Goal: Task Accomplishment & Management: Complete application form

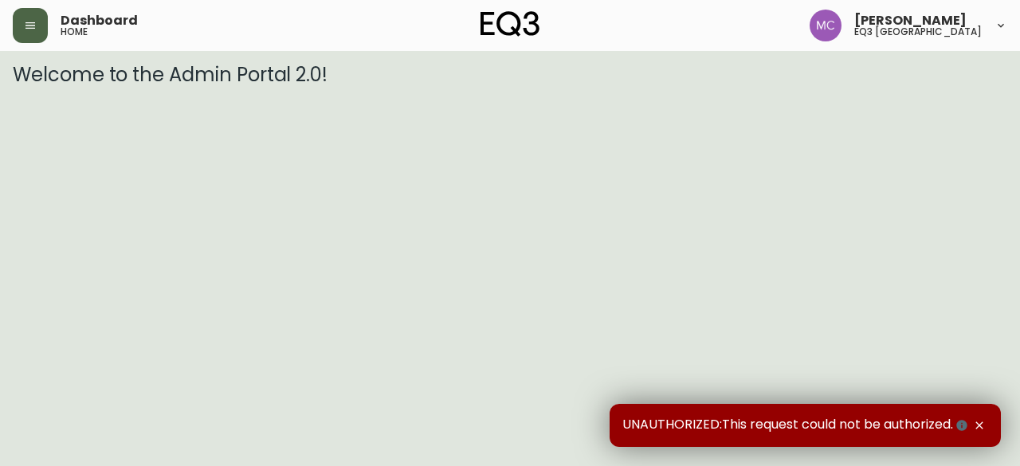
click at [19, 28] on button "button" at bounding box center [30, 25] width 35 height 35
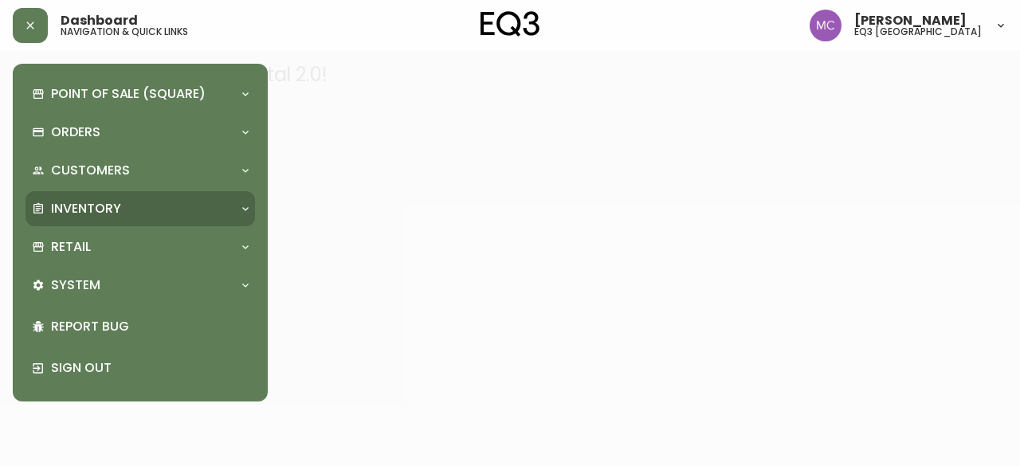
click at [52, 210] on p "Inventory" at bounding box center [86, 209] width 70 height 18
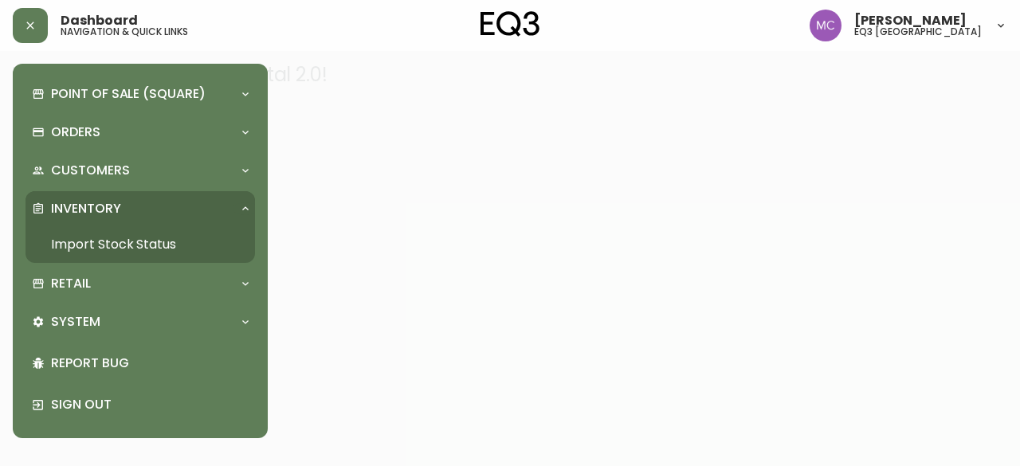
click at [89, 251] on link "Import Stock Status" at bounding box center [141, 244] width 230 height 37
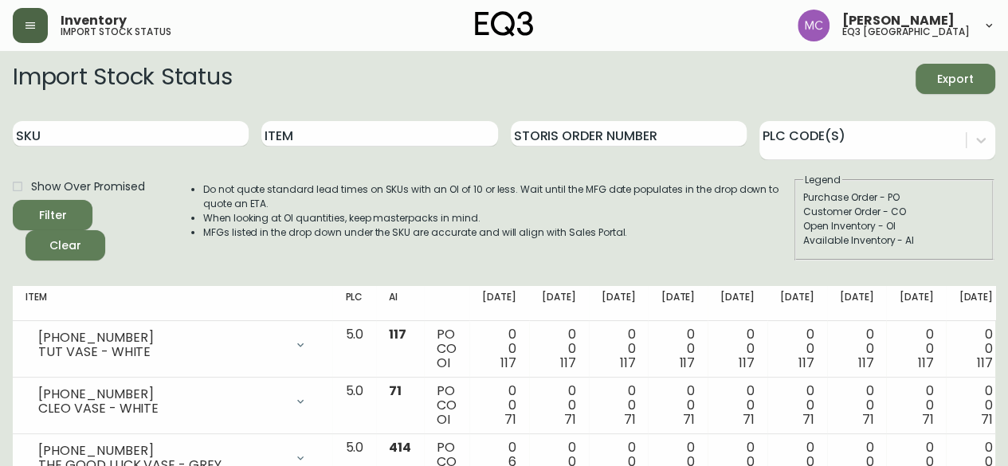
click at [46, 32] on button "button" at bounding box center [30, 25] width 35 height 35
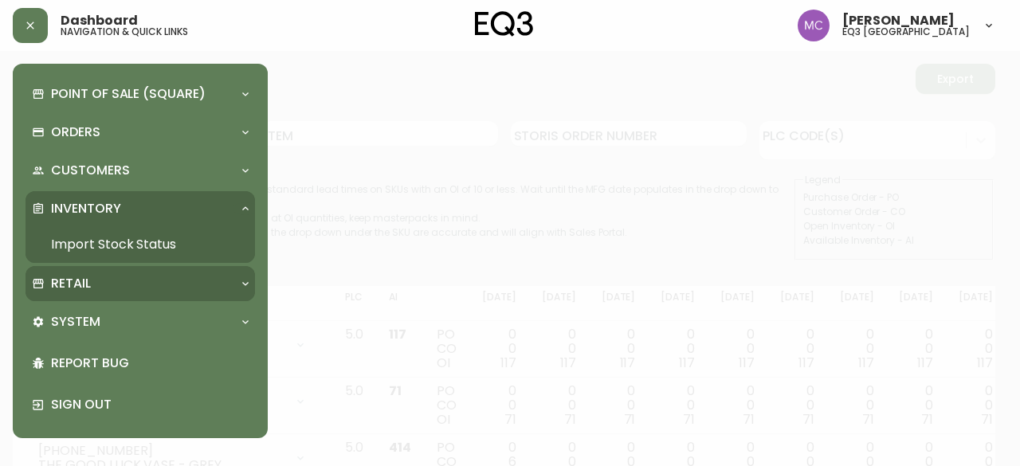
click at [96, 280] on div "Retail" at bounding box center [132, 284] width 201 height 18
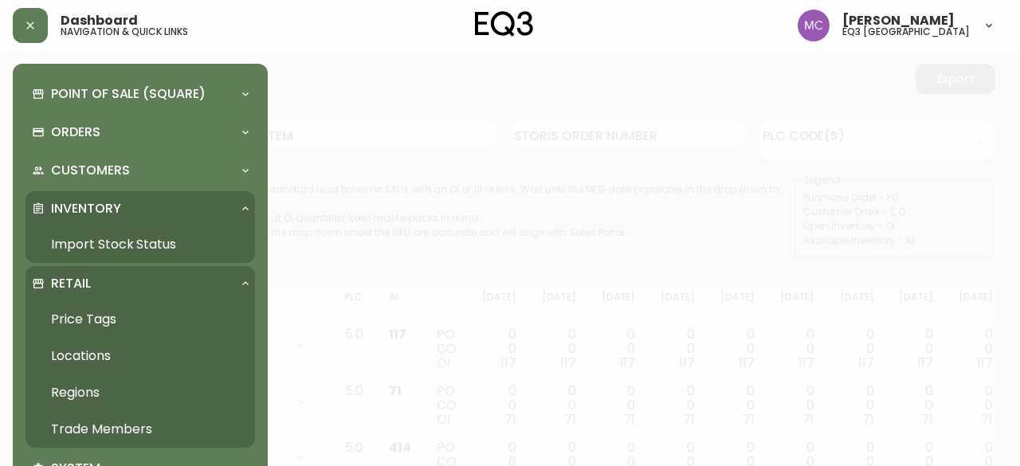
click at [124, 431] on link "Trade Members" at bounding box center [141, 429] width 230 height 37
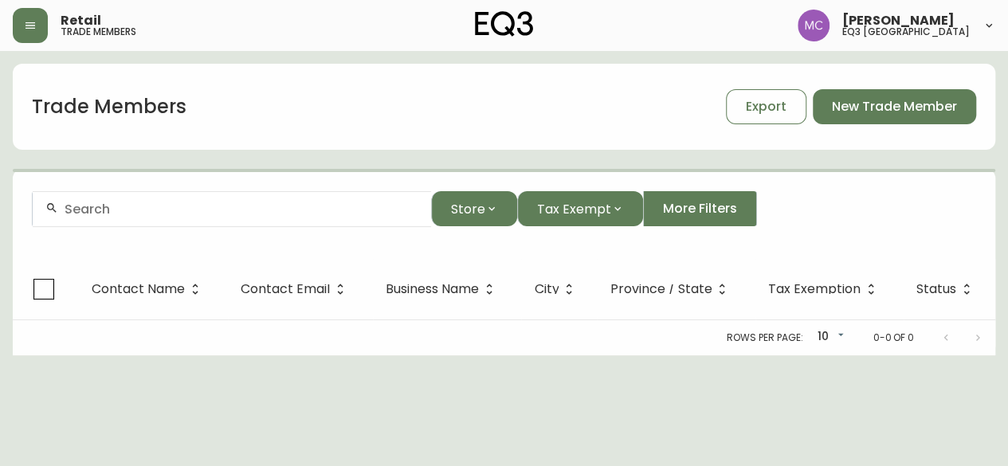
click at [196, 218] on div at bounding box center [232, 209] width 398 height 36
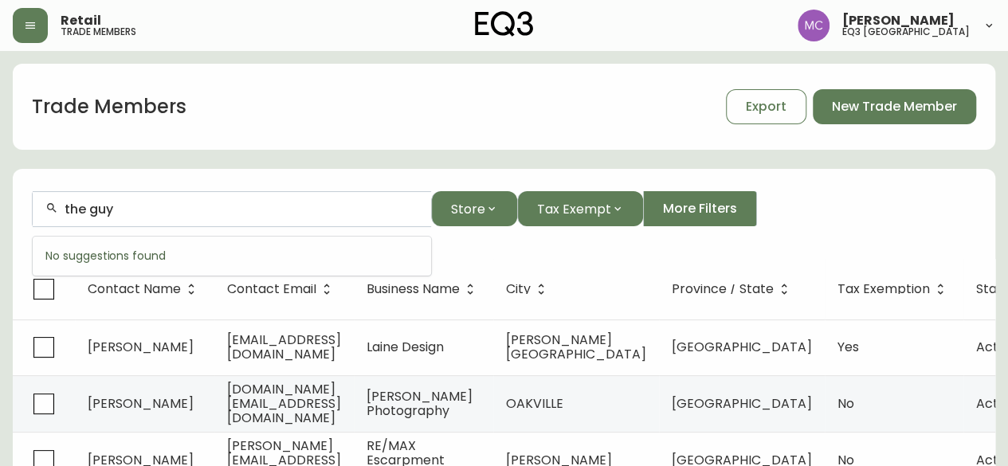
type input "the guy"
drag, startPoint x: 120, startPoint y: 219, endPoint x: 30, endPoint y: 211, distance: 90.4
click at [30, 211] on form "the guy Store Tax Exempt More Filters" at bounding box center [504, 215] width 983 height 87
drag, startPoint x: 124, startPoint y: 208, endPoint x: 11, endPoint y: 179, distance: 116.0
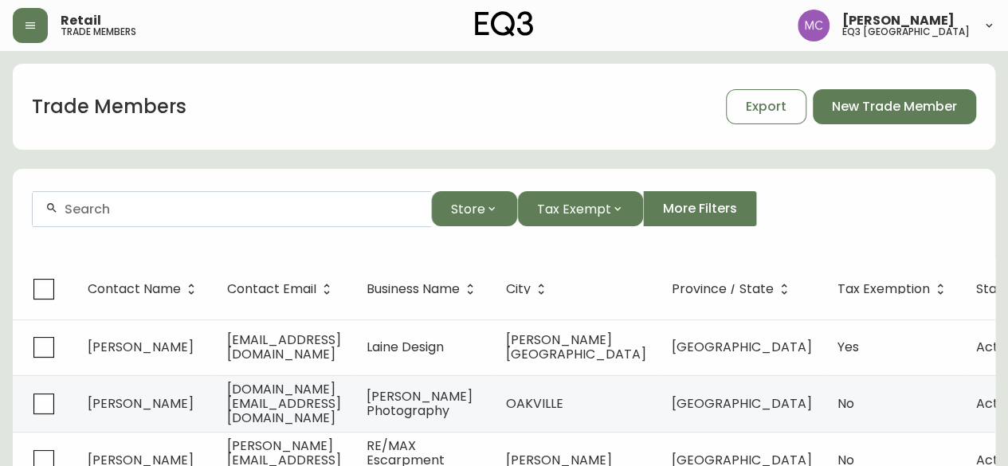
paste input "THE GUY WITH THE BIG GLAS"
drag, startPoint x: 120, startPoint y: 206, endPoint x: 325, endPoint y: 200, distance: 205.7
click at [325, 200] on div "THE GUY WITH THE BIG GLASSES" at bounding box center [232, 209] width 398 height 36
type input "THE GUY"
click at [480, 211] on span "Store" at bounding box center [468, 209] width 34 height 20
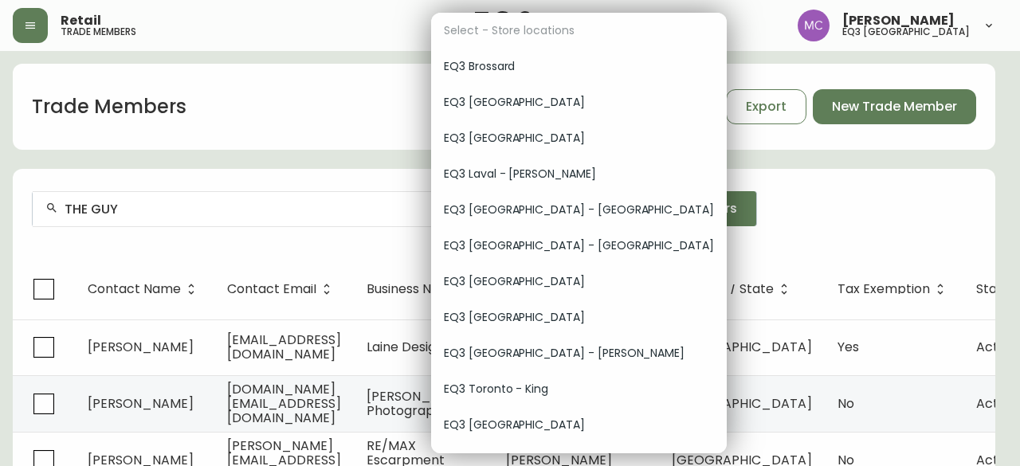
click at [528, 416] on div "EQ3 Vancouver" at bounding box center [579, 425] width 296 height 36
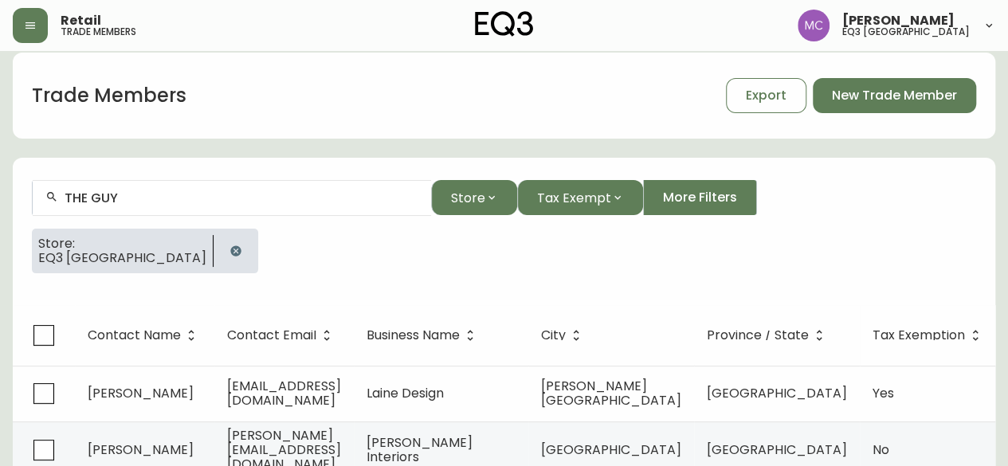
scroll to position [13, 0]
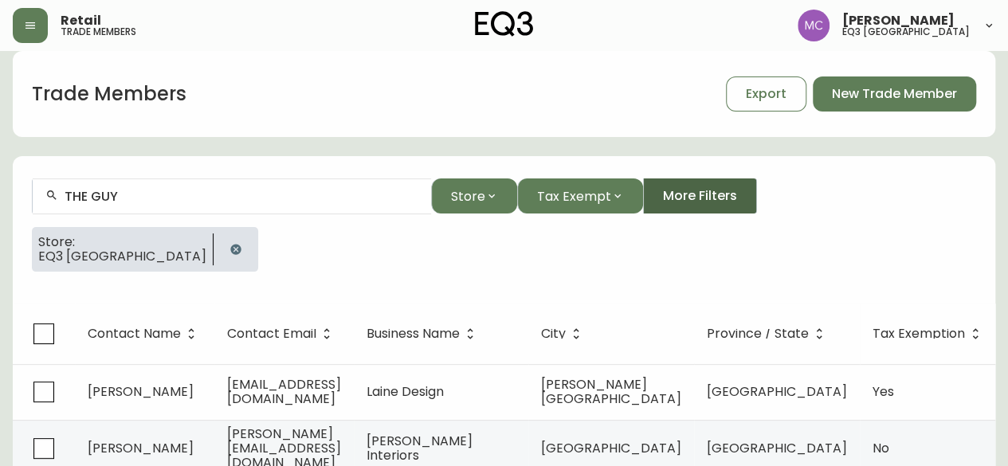
click at [431, 179] on button "Store" at bounding box center [474, 196] width 86 height 35
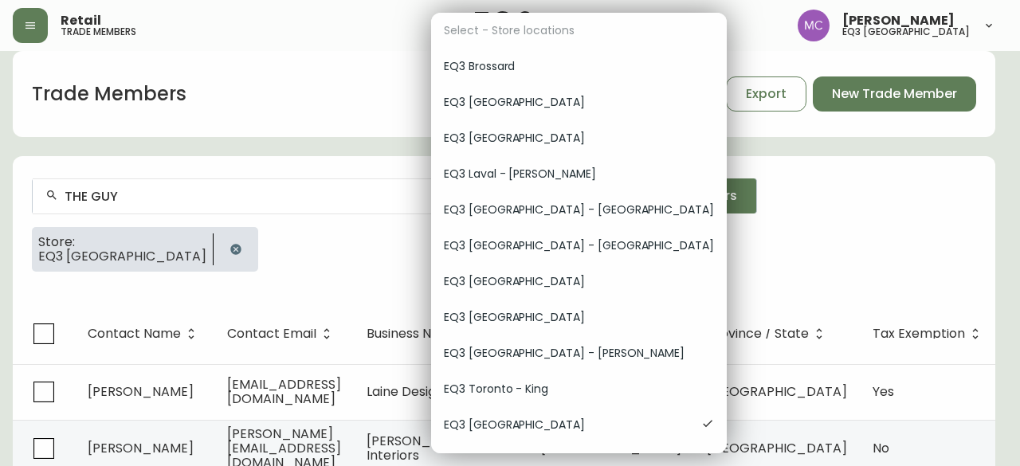
click at [844, 264] on div at bounding box center [510, 233] width 1020 height 466
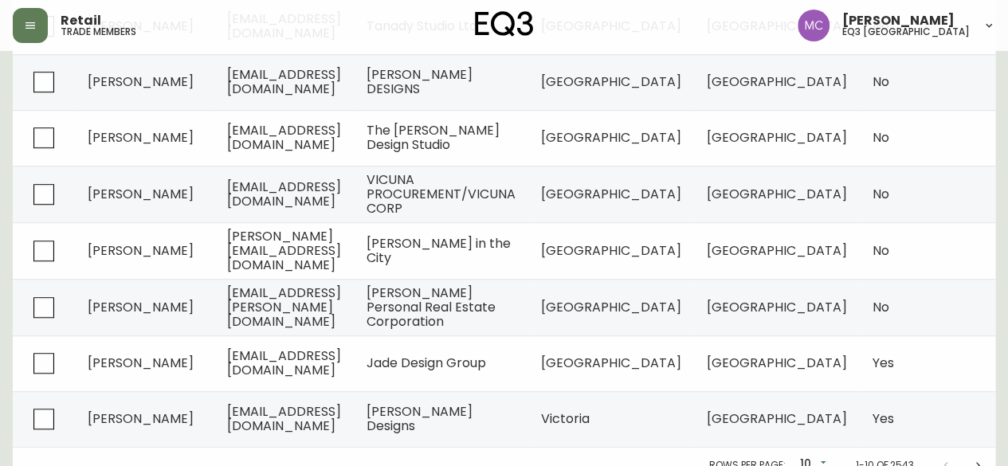
scroll to position [516, 0]
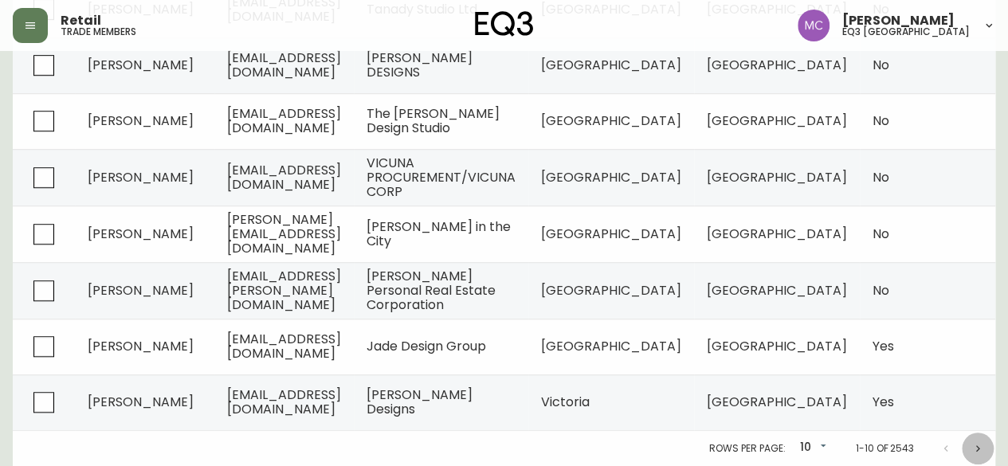
click at [977, 448] on icon "Next page" at bounding box center [977, 448] width 13 height 13
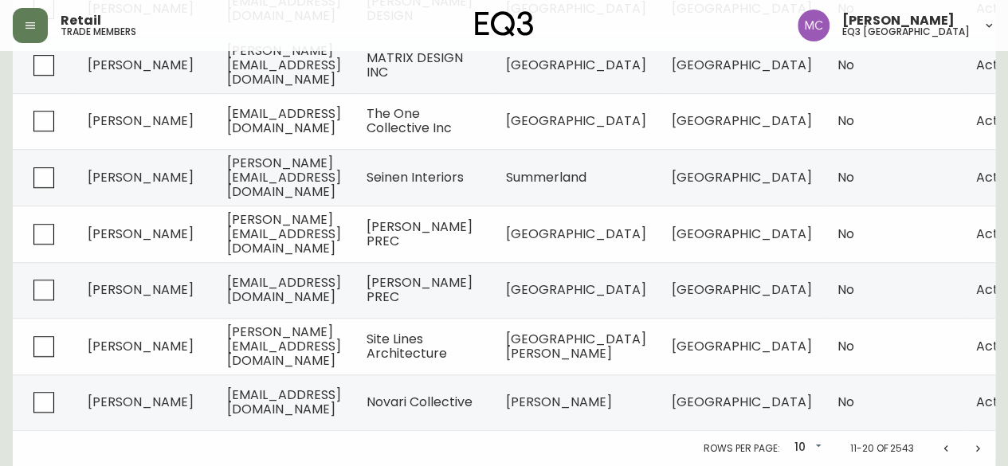
scroll to position [515, 0]
click at [977, 448] on icon "Next page" at bounding box center [977, 448] width 13 height 13
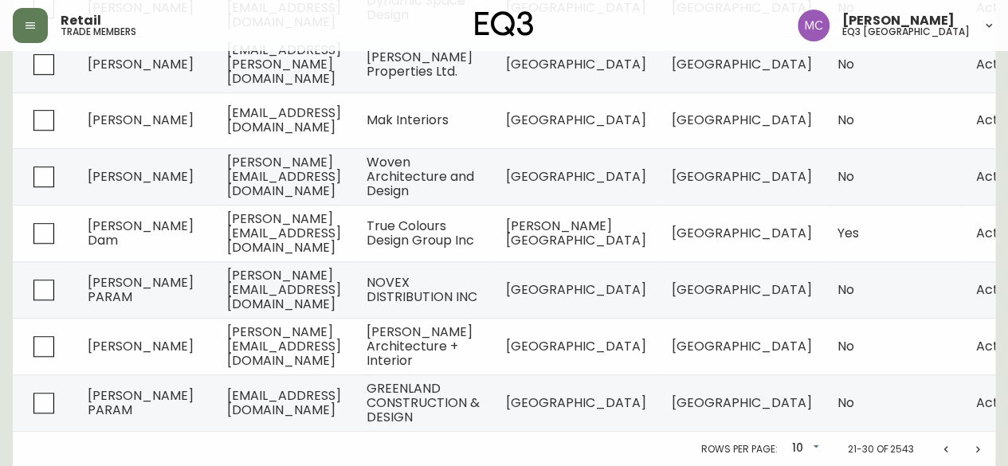
scroll to position [516, 0]
click at [983, 452] on button "Next page" at bounding box center [978, 449] width 32 height 32
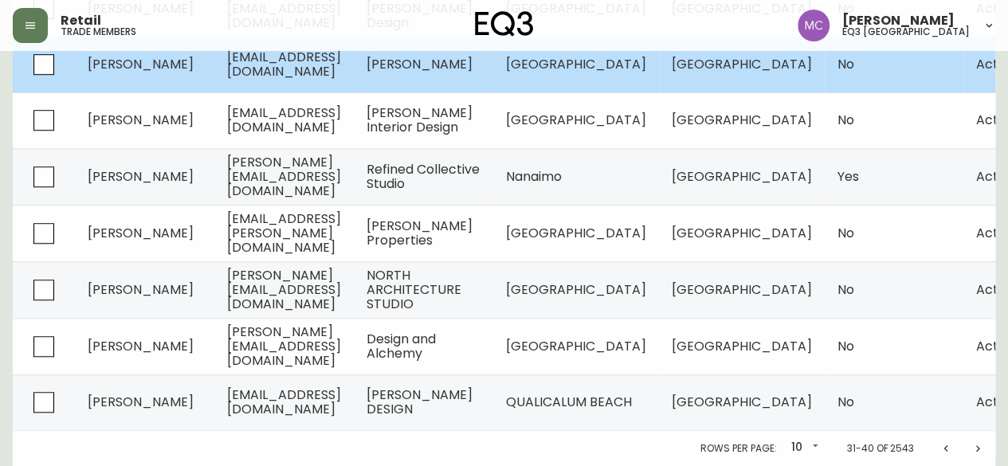
click at [143, 61] on span "Kurtis Cummings" at bounding box center [141, 64] width 106 height 18
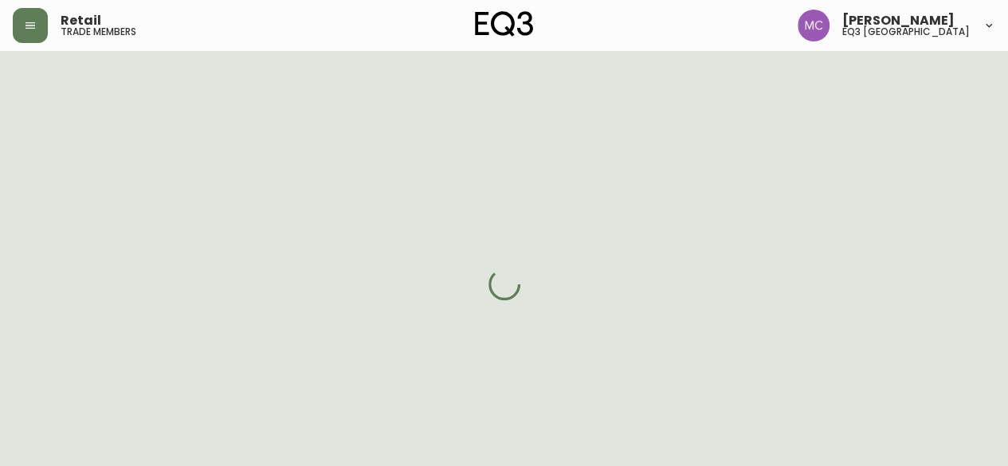
select select "BC"
select select "CA"
select select "CA_EN"
select select "Other"
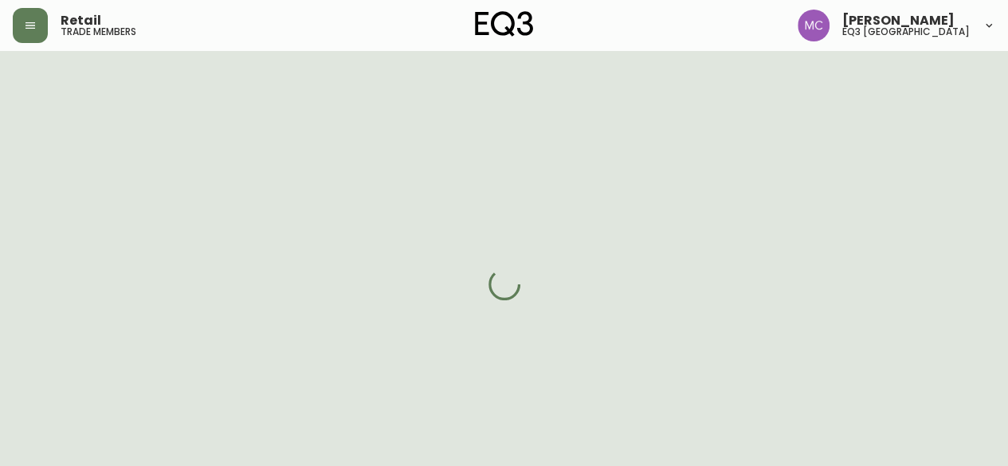
select select "false"
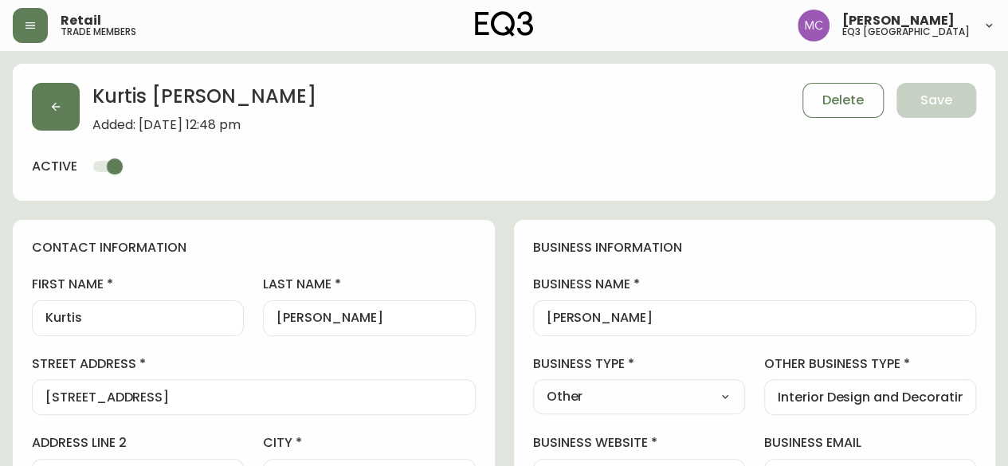
type input "EQ3 Vancouver"
select select "cjw10z96p001r6gs00juufhhe"
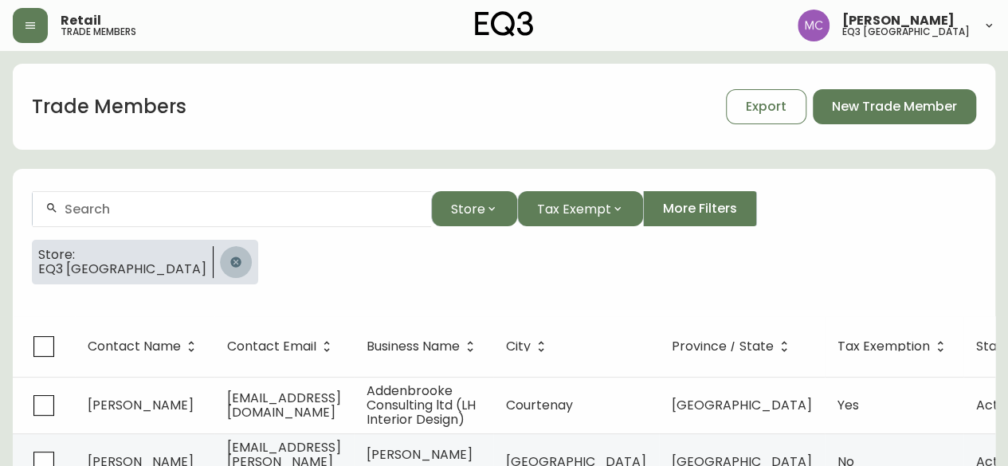
click at [230, 264] on icon "button" at bounding box center [235, 262] width 10 height 10
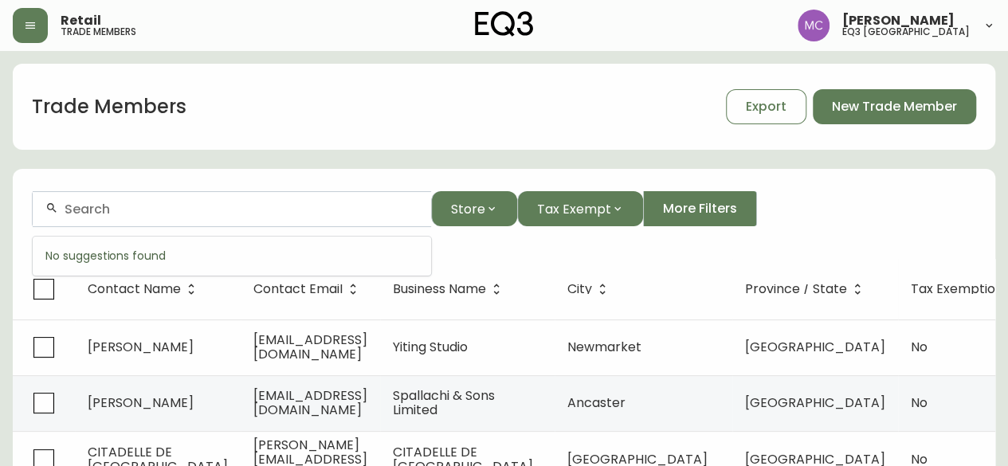
click at [113, 206] on input "text" at bounding box center [242, 209] width 354 height 15
click at [192, 206] on input "spatial concepts" at bounding box center [242, 209] width 354 height 15
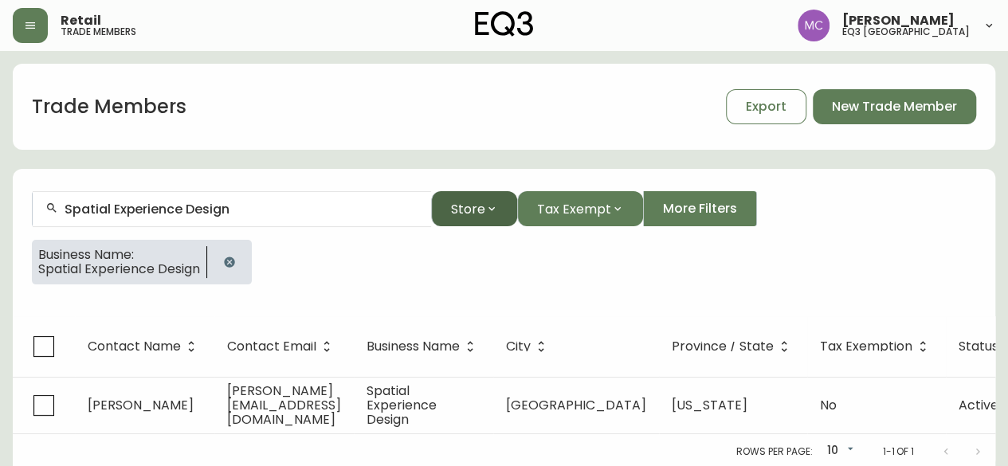
click at [485, 208] on icon "button" at bounding box center [491, 208] width 13 height 13
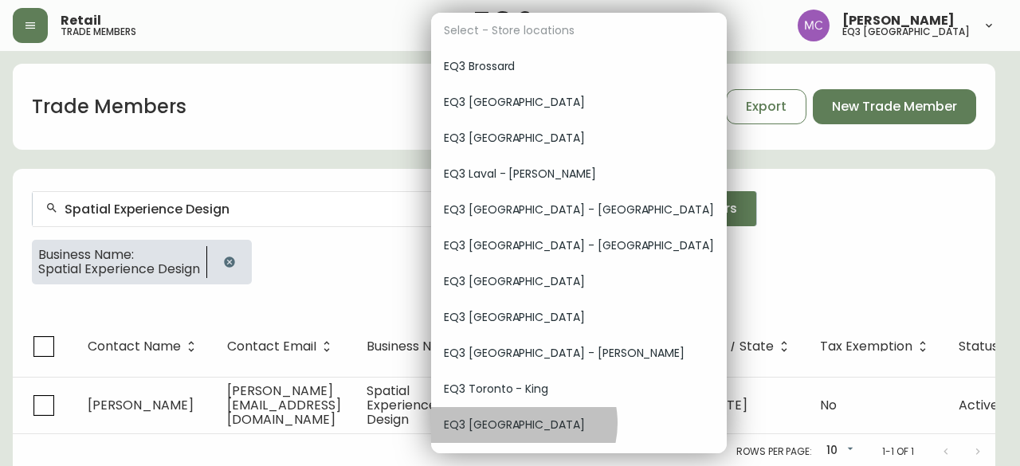
click at [521, 423] on span "EQ3 Vancouver" at bounding box center [579, 425] width 270 height 17
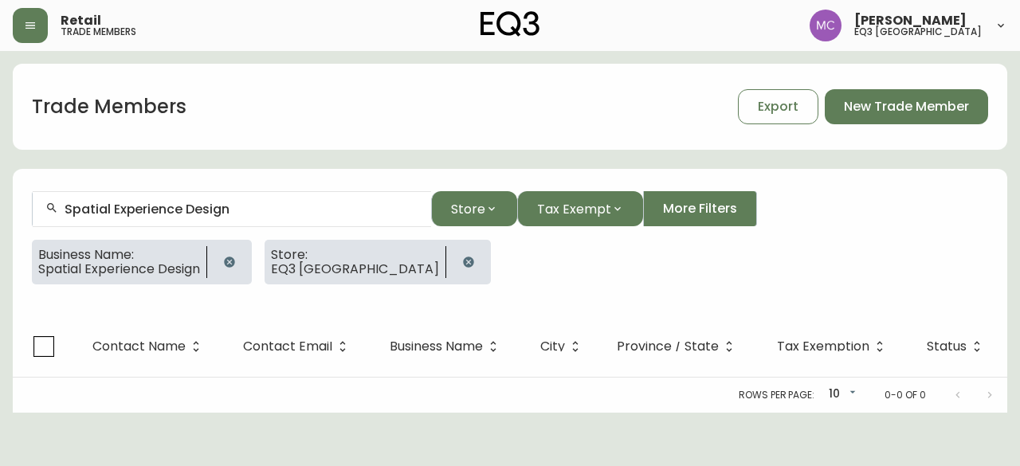
click at [242, 213] on input "Spatial Experience Design" at bounding box center [242, 209] width 354 height 15
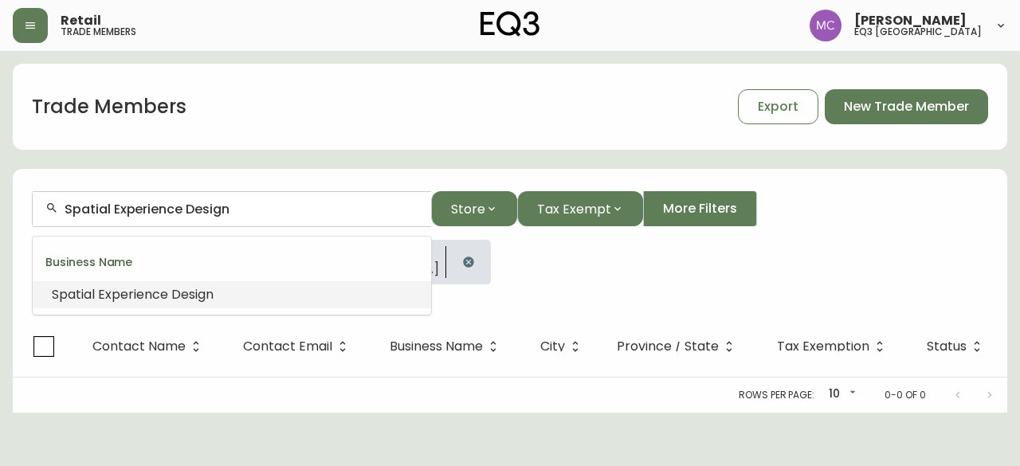
click at [242, 213] on input "Spatial Experience Design" at bounding box center [242, 209] width 354 height 15
drag, startPoint x: 113, startPoint y: 207, endPoint x: 293, endPoint y: 221, distance: 180.6
click at [293, 221] on div "Spatial Experience Design" at bounding box center [232, 209] width 398 height 36
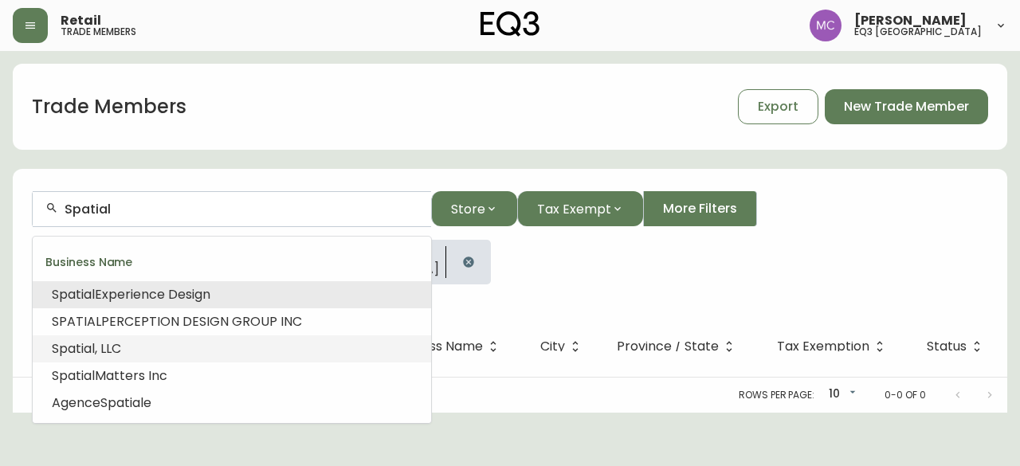
click at [100, 346] on span ", LLC" at bounding box center [108, 349] width 26 height 18
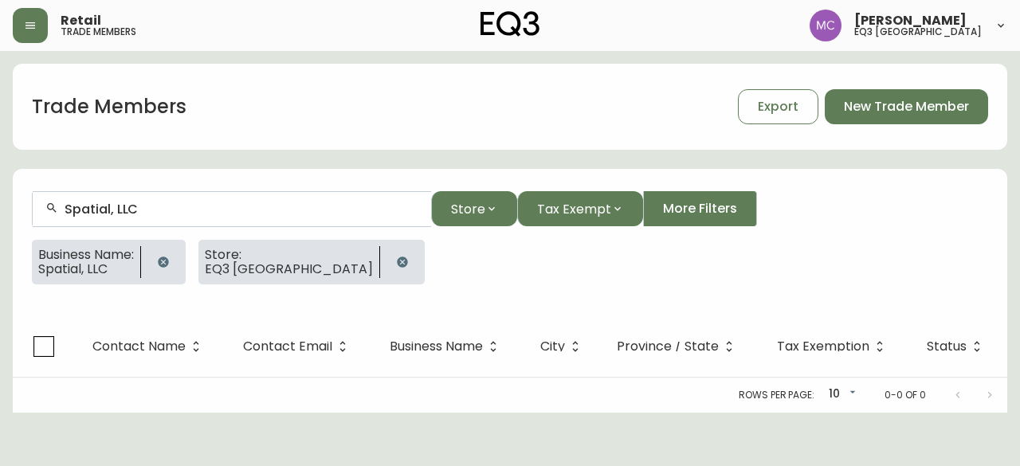
type input "Spatial, LLC"
click at [387, 264] on button "button" at bounding box center [403, 262] width 32 height 32
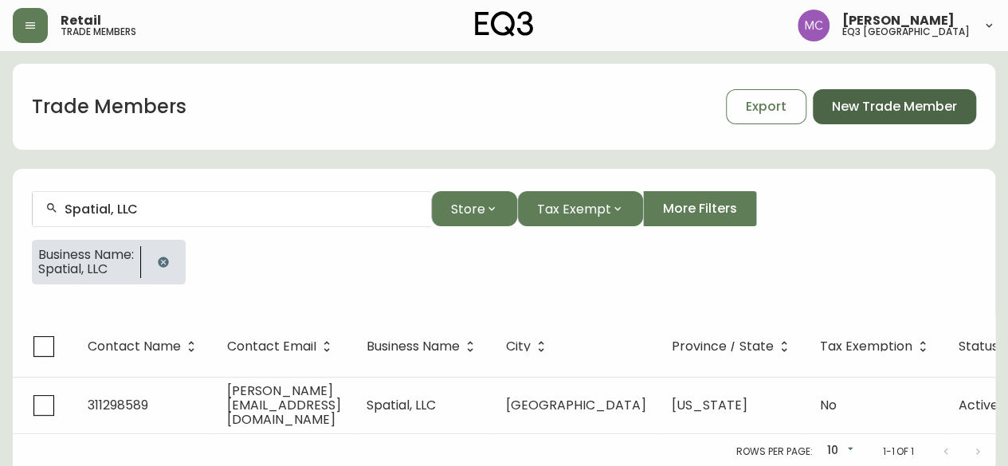
click at [863, 102] on span "New Trade Member" at bounding box center [894, 107] width 125 height 18
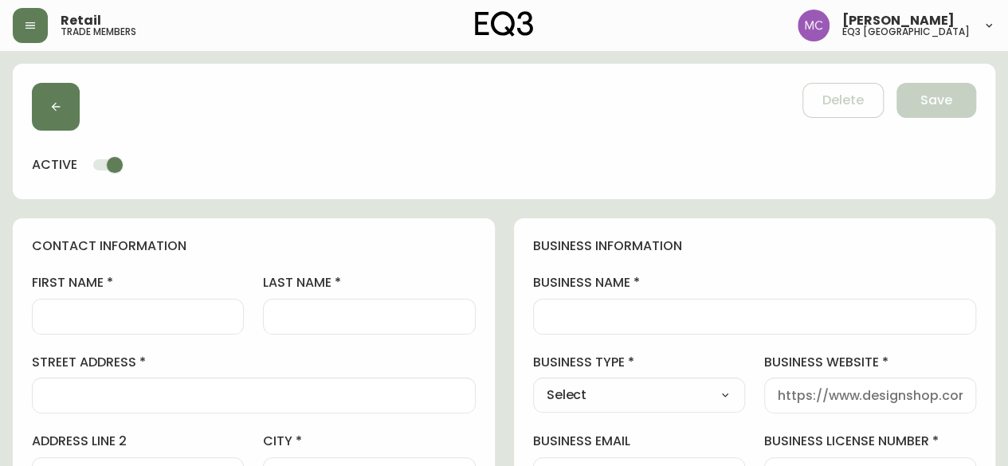
click at [579, 314] on input "business name" at bounding box center [755, 316] width 417 height 15
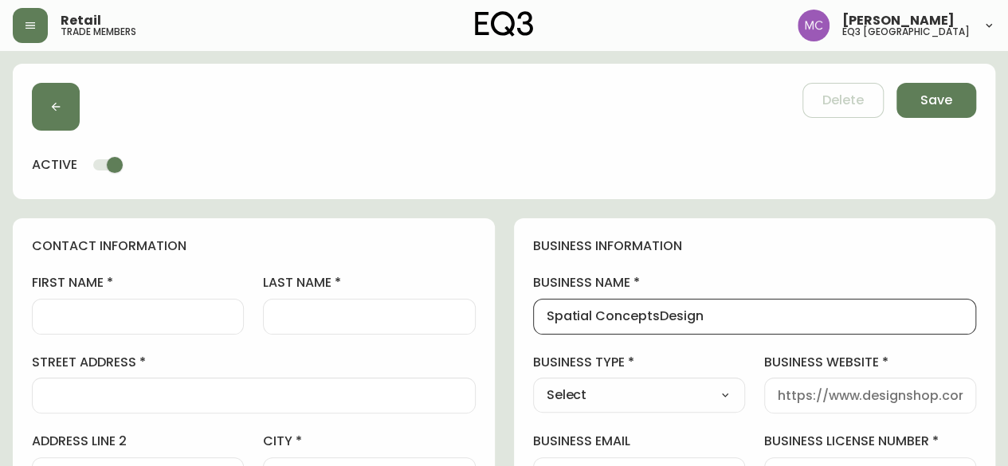
type input "Spatial ConceptsDesign"
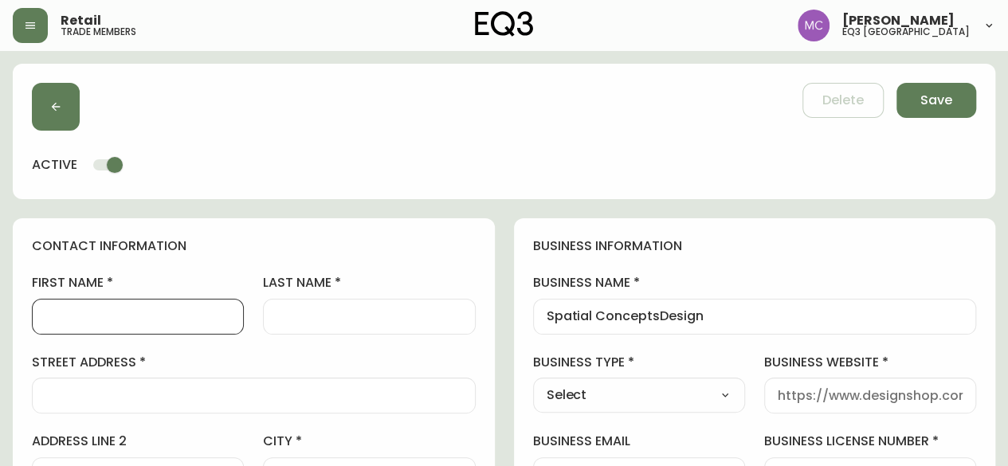
click at [97, 323] on input "first name" at bounding box center [137, 316] width 185 height 15
type input "Stefanie"
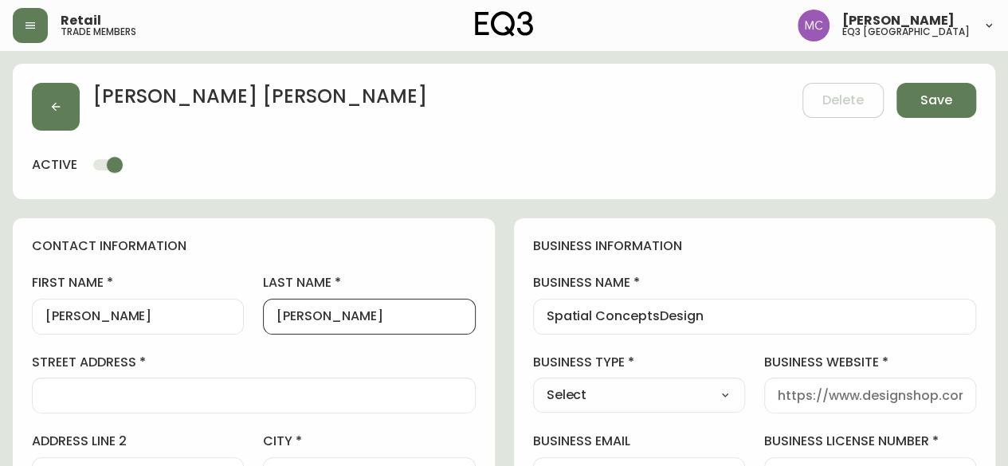
type input "Mayorga"
click at [897, 83] on button "Save" at bounding box center [937, 100] width 80 height 35
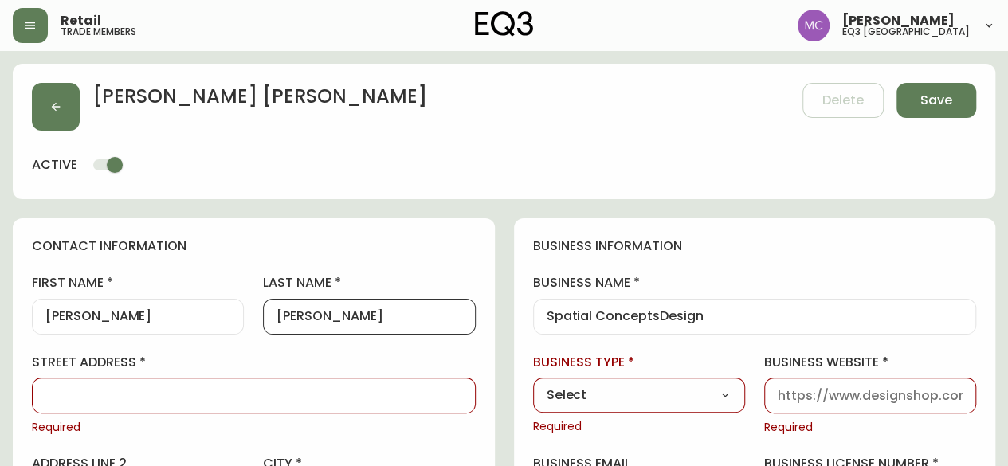
click at [150, 393] on input "street address" at bounding box center [253, 395] width 417 height 15
paste input "4894 45TH AVE"
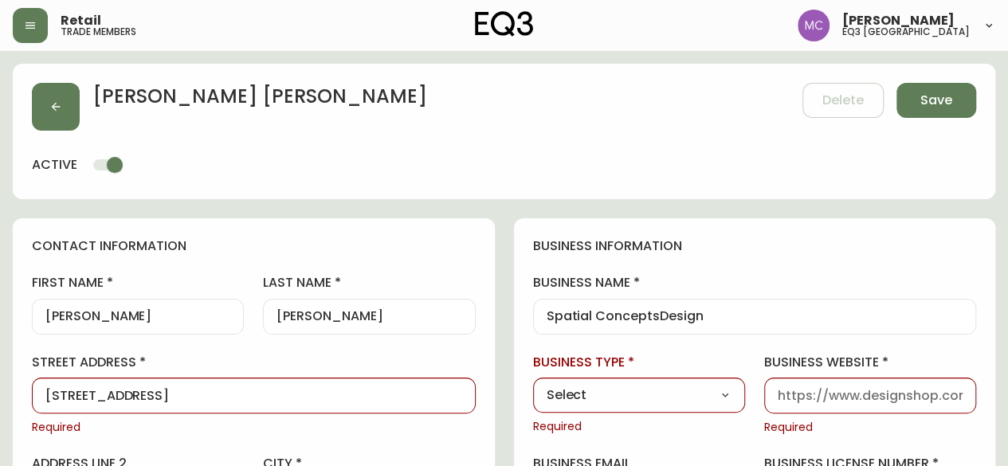
type input "4894 45TH AVE"
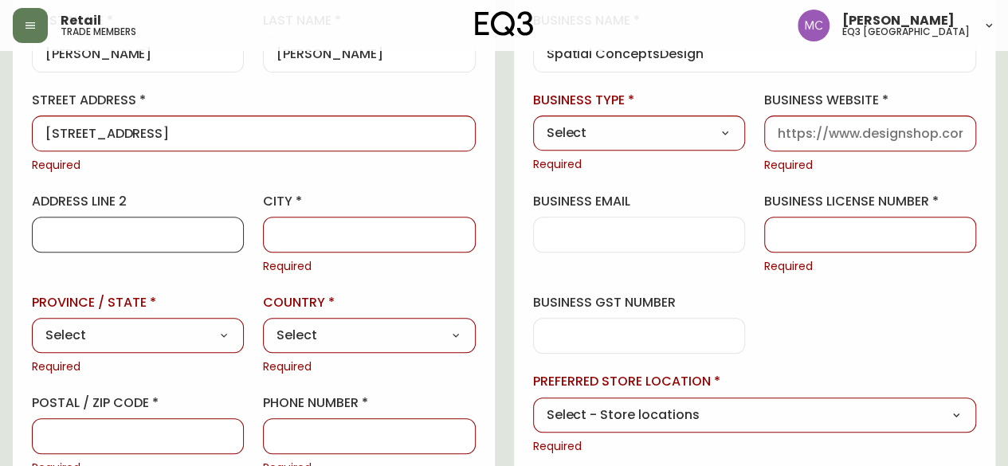
click at [120, 340] on select "Select Alberta British Columbia Manitoba New Brunswick Newfoundland and Labrado…" at bounding box center [138, 336] width 212 height 24
select select "BC"
click at [32, 324] on select "Select Alberta British Columbia Manitoba New Brunswick Newfoundland and Labrado…" at bounding box center [138, 336] width 212 height 24
type input "[GEOGRAPHIC_DATA]"
click at [304, 227] on input "city" at bounding box center [369, 234] width 185 height 15
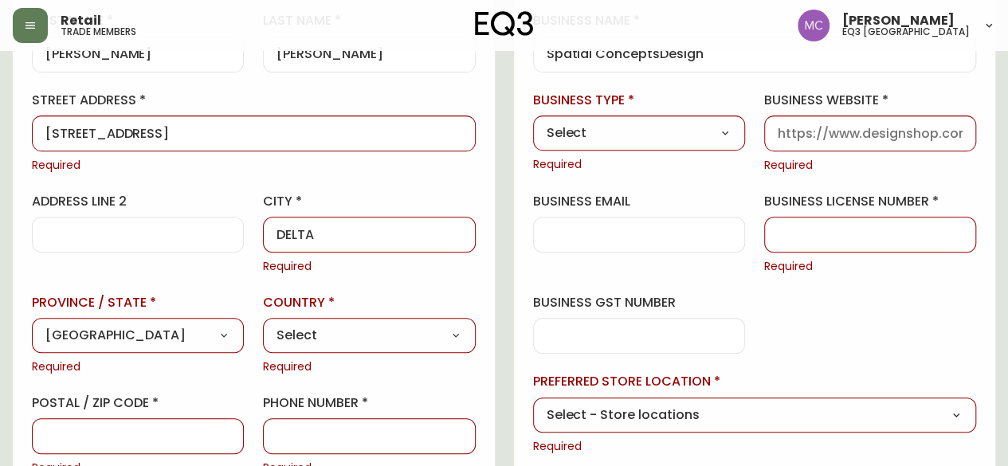
type input "DELTA"
click at [316, 345] on select "Select Canada United States" at bounding box center [369, 336] width 212 height 24
select select "CA"
click at [263, 324] on select "Select Canada United States" at bounding box center [369, 336] width 212 height 24
type input "Canada"
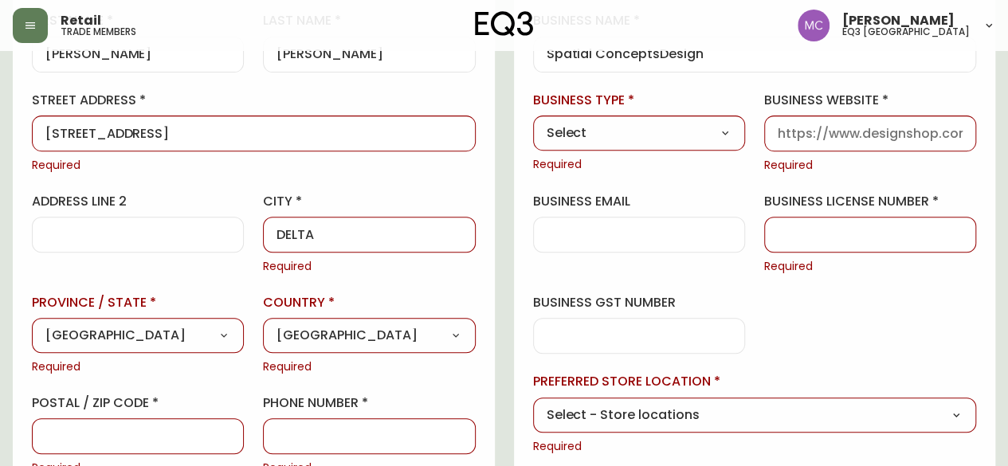
click at [156, 430] on input "postal / zip code" at bounding box center [137, 436] width 185 height 15
paste input "V4K 1K3"
type input "V4K 1K3"
paste input "604 908-1243"
type input "604 908-1243"
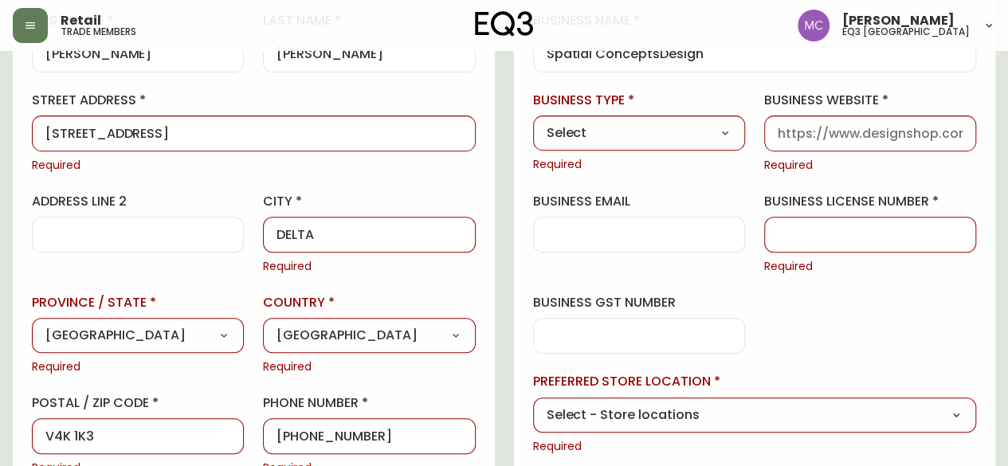
scroll to position [564, 0]
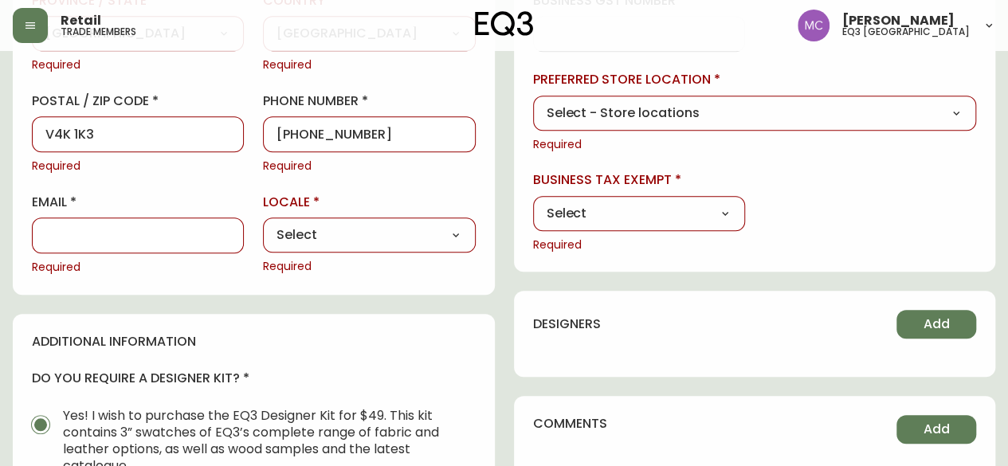
click at [340, 227] on select "Select CA_EN CA_FR US_EN" at bounding box center [369, 235] width 212 height 24
select select "CA_EN"
click at [263, 223] on select "Select CA_EN CA_FR US_EN" at bounding box center [369, 235] width 212 height 24
type input "CA_EN"
click at [165, 234] on input "email" at bounding box center [137, 235] width 185 height 15
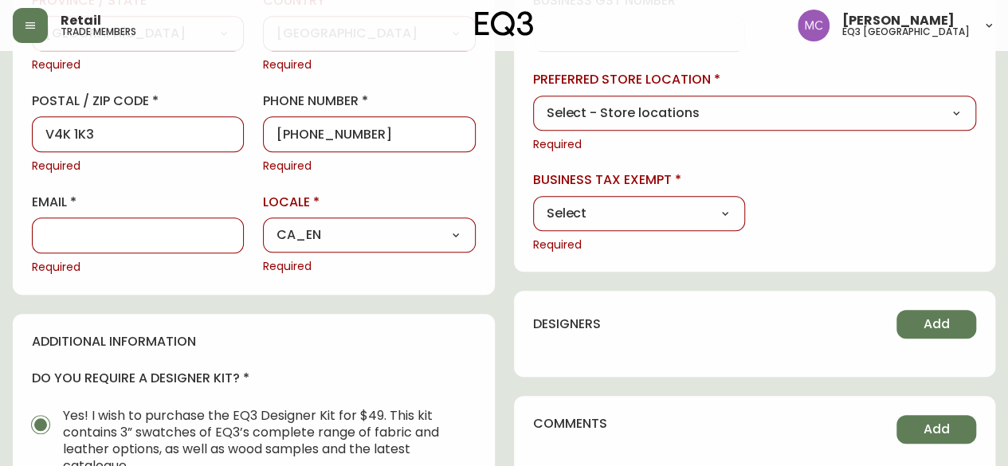
paste input "[EMAIL_ADDRESS][DOMAIN_NAME]"
type input "[EMAIL_ADDRESS][DOMAIN_NAME]"
click at [808, 118] on select "Select - Store locations EQ3 Brossard EQ3 Burlington EQ3 Calgary EQ3 Laval - Le…" at bounding box center [755, 113] width 444 height 24
select select "cjw10z96p001r6gs00juufhhe"
click at [533, 101] on select "Select - Store locations EQ3 Brossard EQ3 Burlington EQ3 Calgary EQ3 Laval - Le…" at bounding box center [755, 113] width 444 height 24
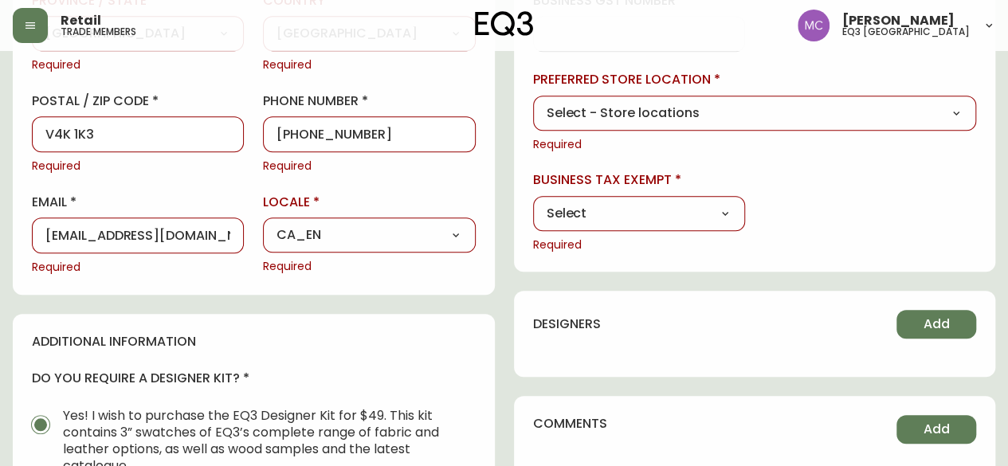
type input "EQ3 Vancouver"
click at [588, 213] on select "Select Yes No" at bounding box center [639, 214] width 212 height 24
click at [556, 299] on div "designers Add" at bounding box center [755, 334] width 482 height 86
click at [574, 216] on select "Select Yes No" at bounding box center [639, 214] width 212 height 24
select select "false"
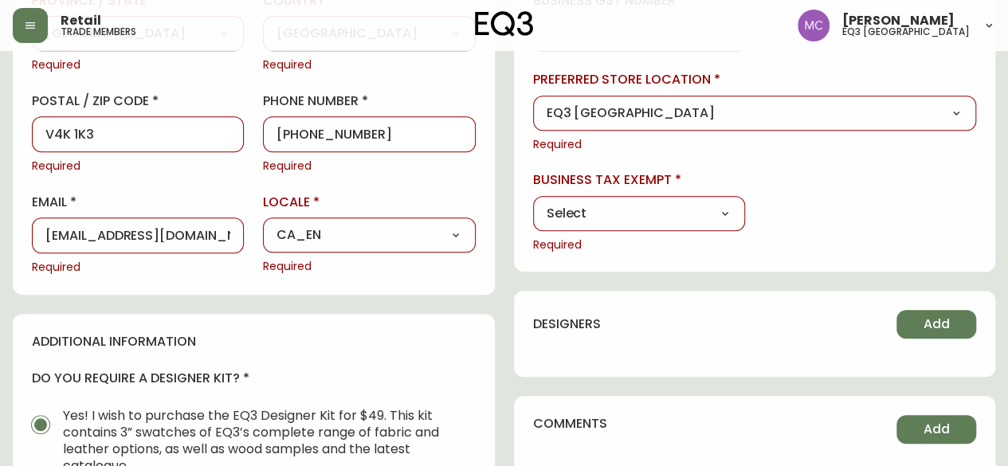
click at [533, 202] on select "Select Yes No" at bounding box center [639, 214] width 212 height 24
type input "No"
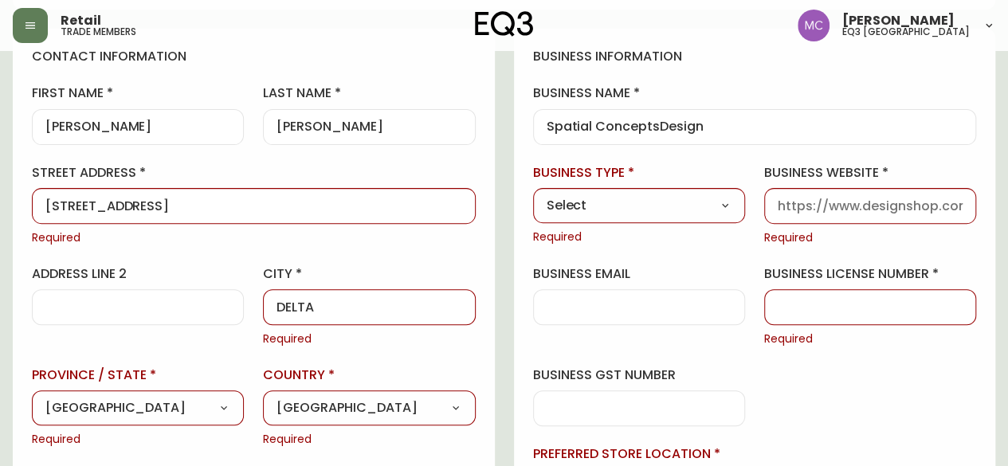
scroll to position [185, 0]
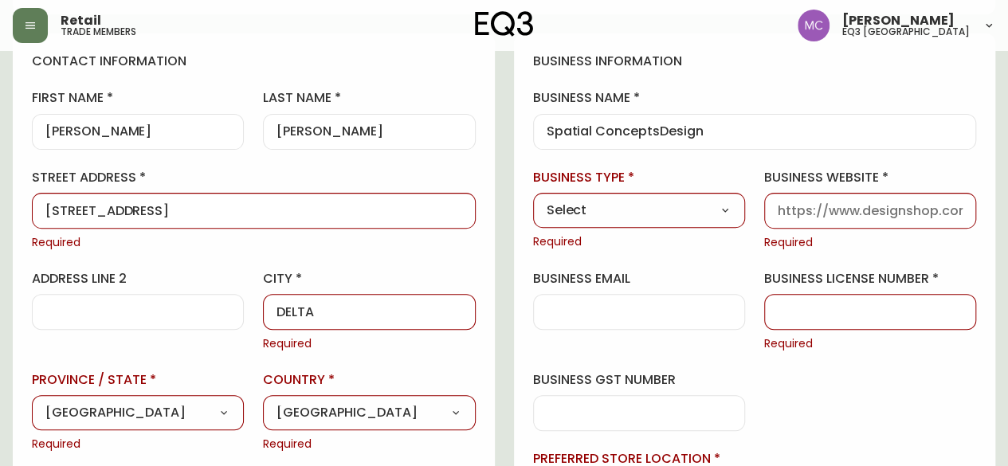
click at [713, 211] on select "Select Interior Designer Architect Home Builder Contractor Real Estate Agent Ho…" at bounding box center [639, 210] width 212 height 24
select select "Interior Designer"
click at [533, 198] on select "Select Interior Designer Architect Home Builder Contractor Real Estate Agent Ho…" at bounding box center [639, 210] width 212 height 24
type input "Interior Designer"
click at [771, 203] on div at bounding box center [870, 211] width 212 height 36
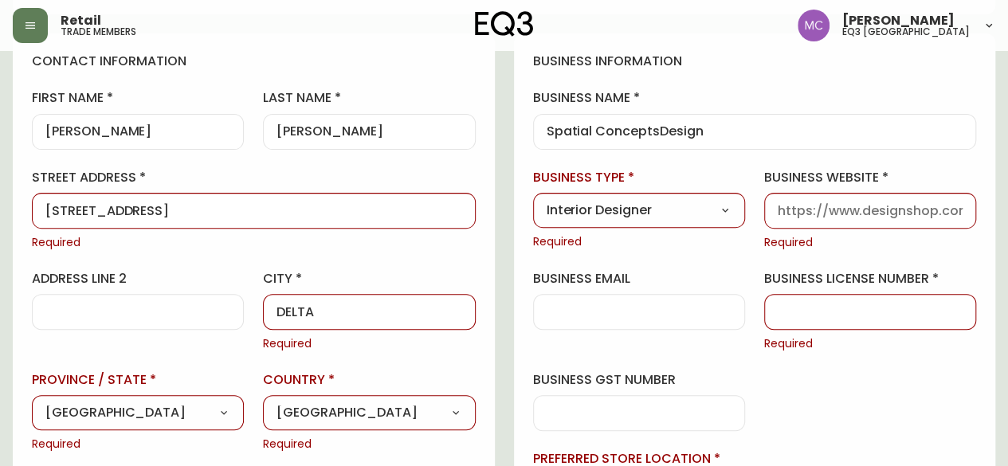
click at [853, 218] on div at bounding box center [870, 211] width 212 height 36
paste input "https://www.spatialconcepts.ca/"
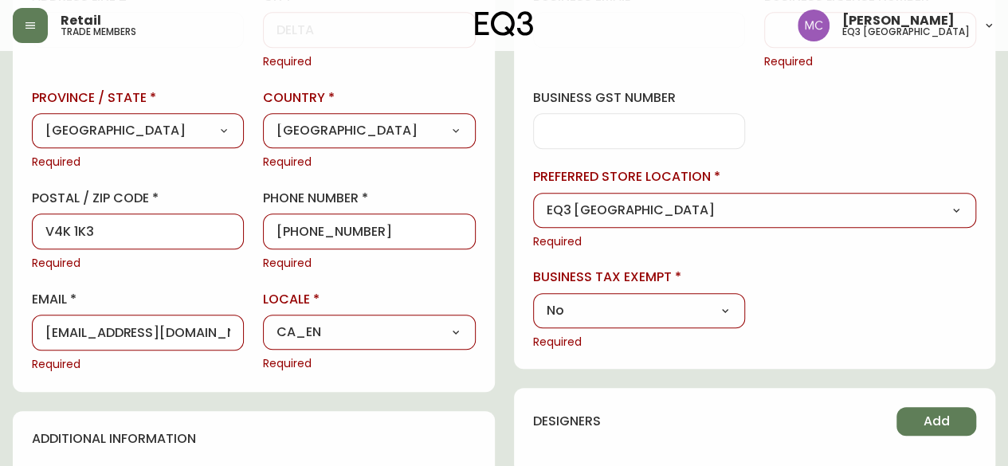
scroll to position [465, 0]
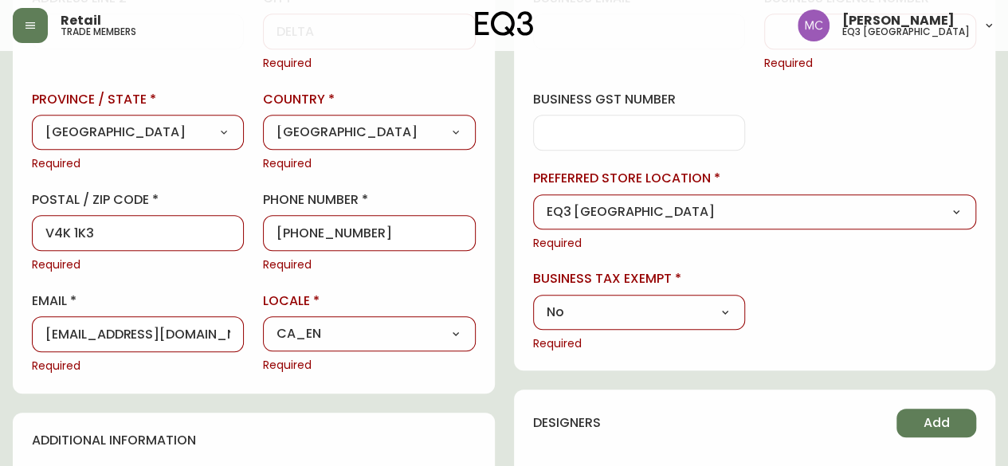
type input "https://www.spatialconcepts.ca/"
drag, startPoint x: 217, startPoint y: 334, endPoint x: 7, endPoint y: 302, distance: 212.0
click at [7, 302] on main "Stefanie Mayorga Delete Save active contact information first name Stefanie las…" at bounding box center [504, 265] width 1008 height 1359
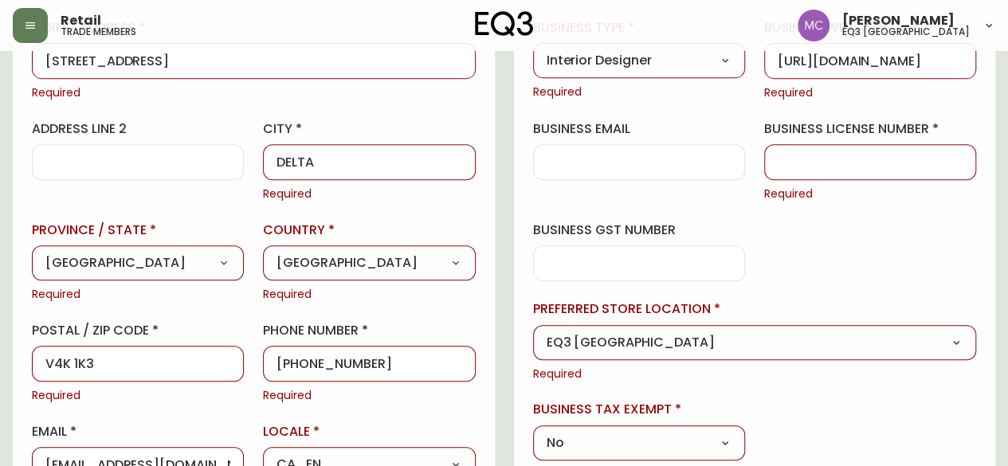
scroll to position [314, 0]
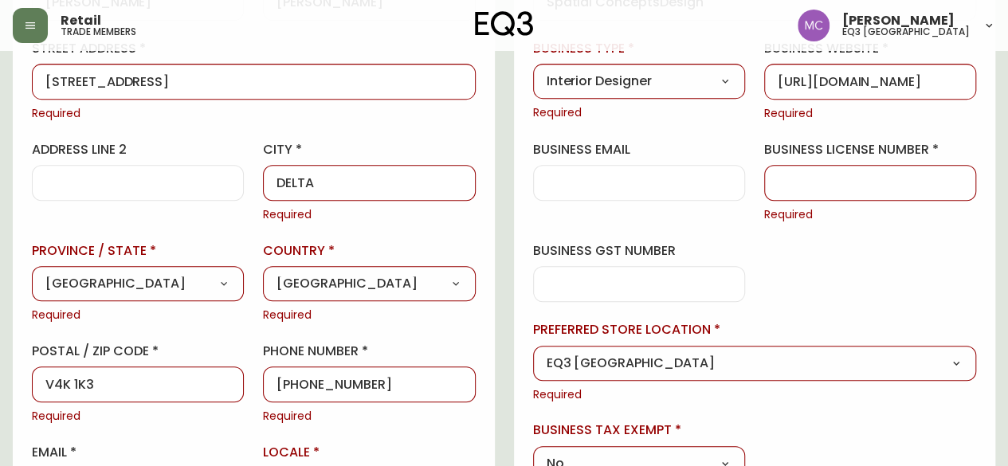
click at [612, 198] on div at bounding box center [639, 183] width 212 height 36
paste input "[EMAIL_ADDRESS][DOMAIN_NAME]"
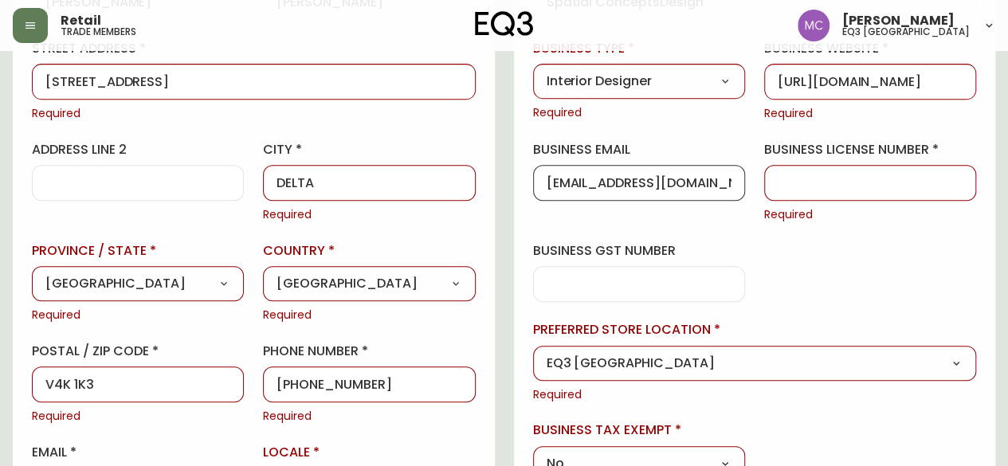
type input "[EMAIL_ADDRESS][DOMAIN_NAME]"
click at [840, 175] on input "business license number" at bounding box center [870, 182] width 185 height 15
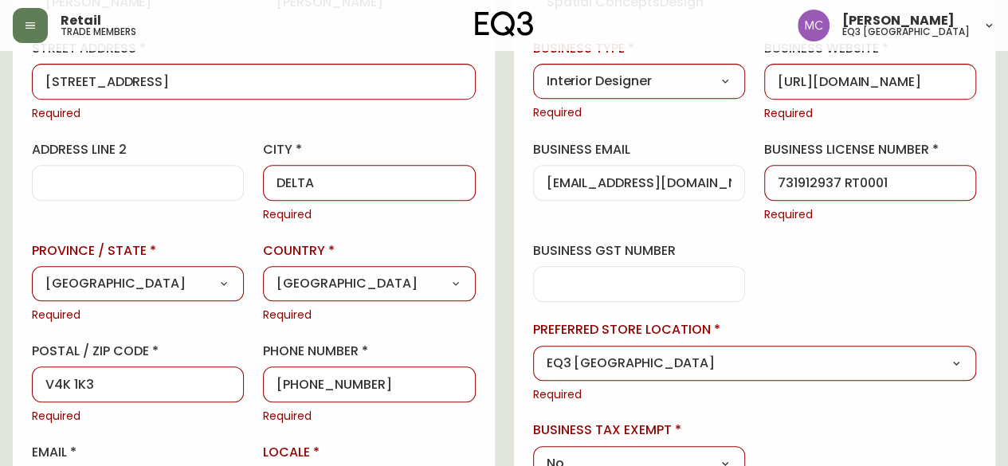
click at [804, 178] on input "731912937 RT0001" at bounding box center [870, 182] width 185 height 15
click at [818, 178] on input "731912937 RT0001" at bounding box center [870, 182] width 185 height 15
click at [840, 181] on input "731923937 RT0001" at bounding box center [870, 182] width 185 height 15
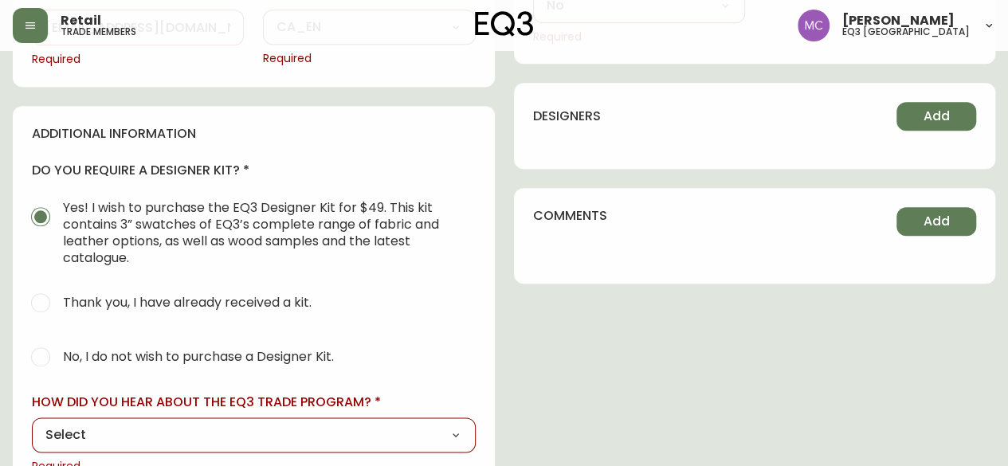
scroll to position [874, 0]
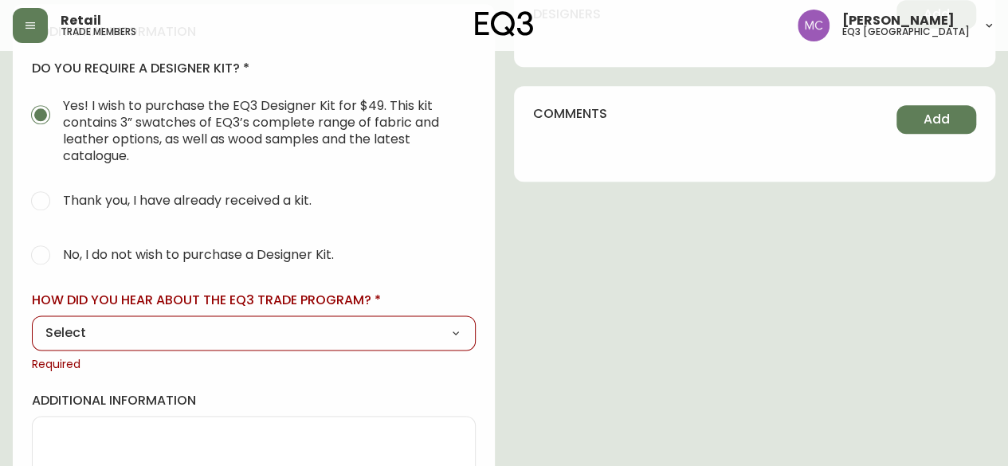
type input "731923931 RT0001"
click at [194, 262] on span "No, I do not wish to purchase a Designer Kit." at bounding box center [196, 254] width 276 height 35
click at [58, 262] on input "No, I do not wish to purchase a Designer Kit." at bounding box center [40, 254] width 35 height 35
radio input "true"
radio input "false"
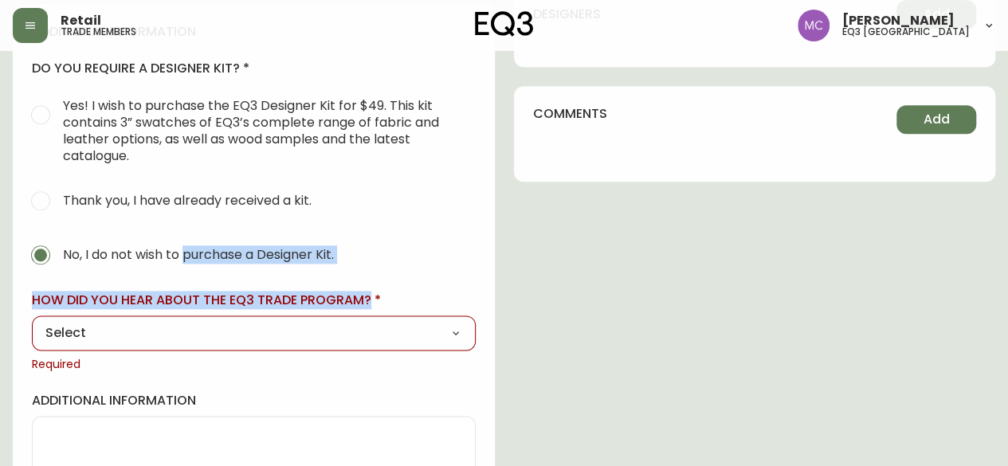
drag, startPoint x: 194, startPoint y: 262, endPoint x: 217, endPoint y: 336, distance: 77.6
click at [217, 336] on div "additional information do you require a designer kit? Yes! I wish to purchase t…" at bounding box center [254, 270] width 482 height 532
click at [179, 336] on select "Select Social Media Advertisement Trade Show Outreach from a Trade Rep Other" at bounding box center [254, 333] width 444 height 24
select select "Outreach from a Trade Rep"
click at [32, 321] on select "Select Social Media Advertisement Trade Show Outreach from a Trade Rep Other" at bounding box center [254, 333] width 444 height 24
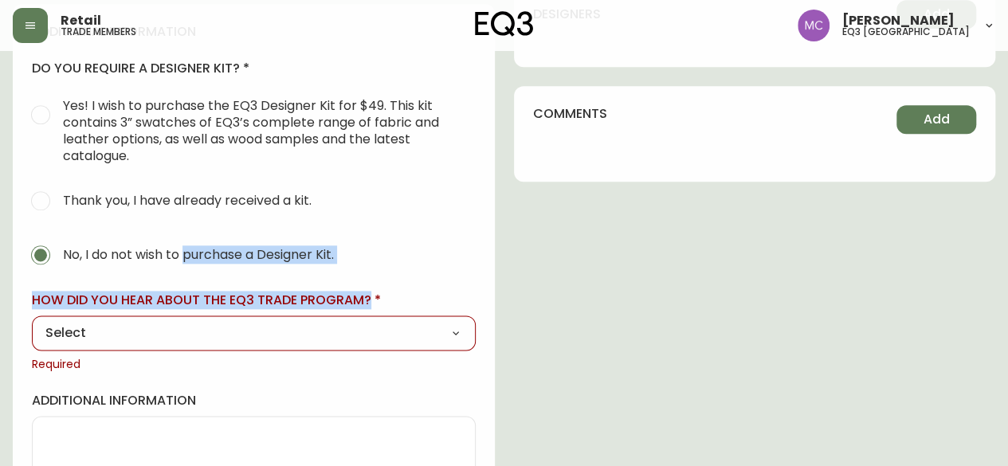
type input "Outreach from a Trade Rep"
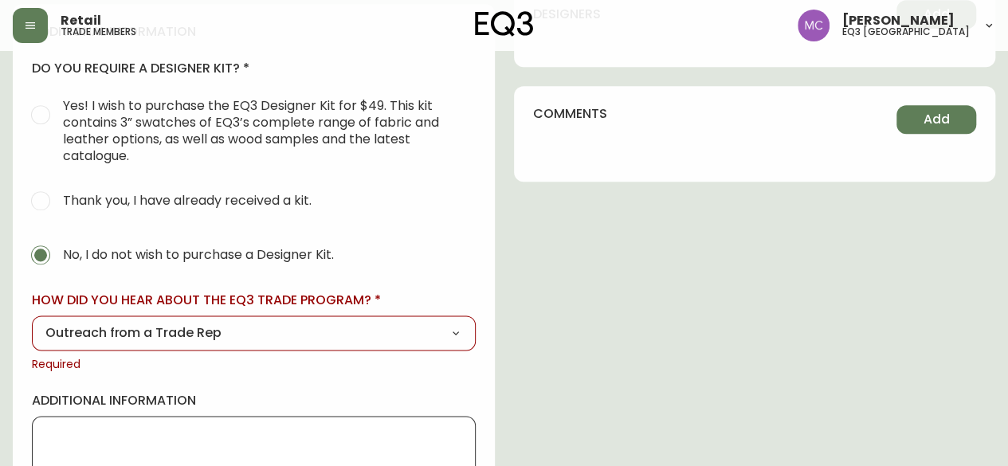
click at [86, 429] on textarea "additional information" at bounding box center [253, 466] width 417 height 80
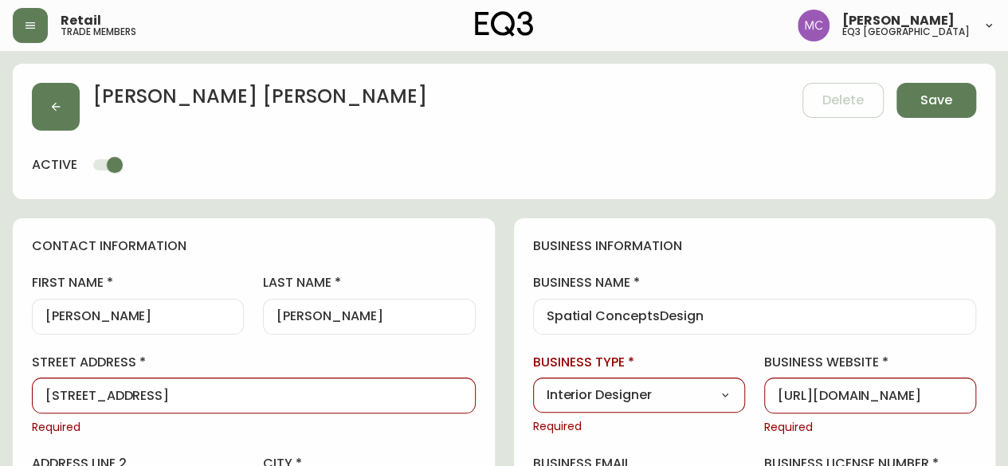
scroll to position [2, 0]
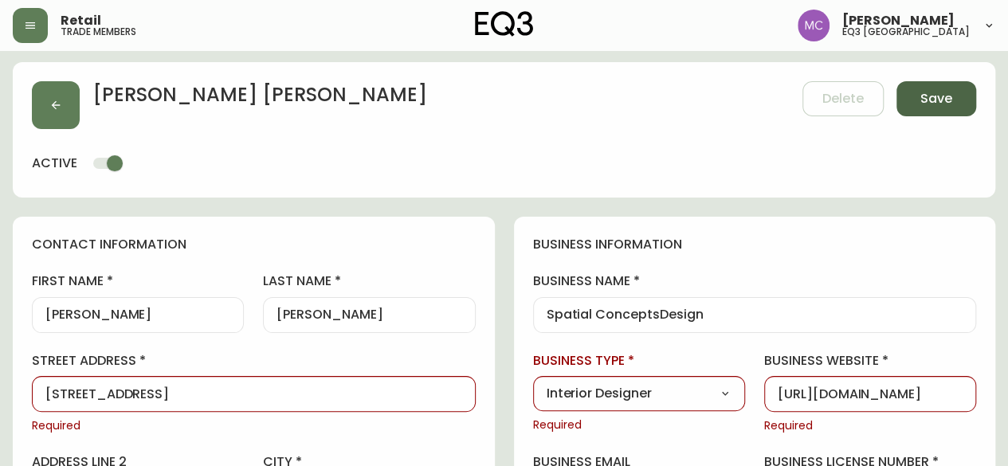
type textarea "Existing member updated info"
click at [937, 101] on span "Save" at bounding box center [936, 99] width 32 height 18
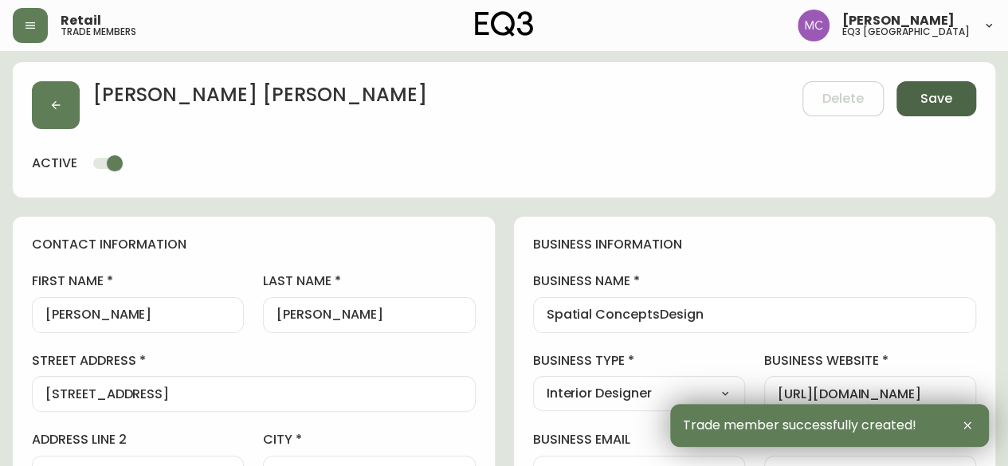
type input "+16049081243"
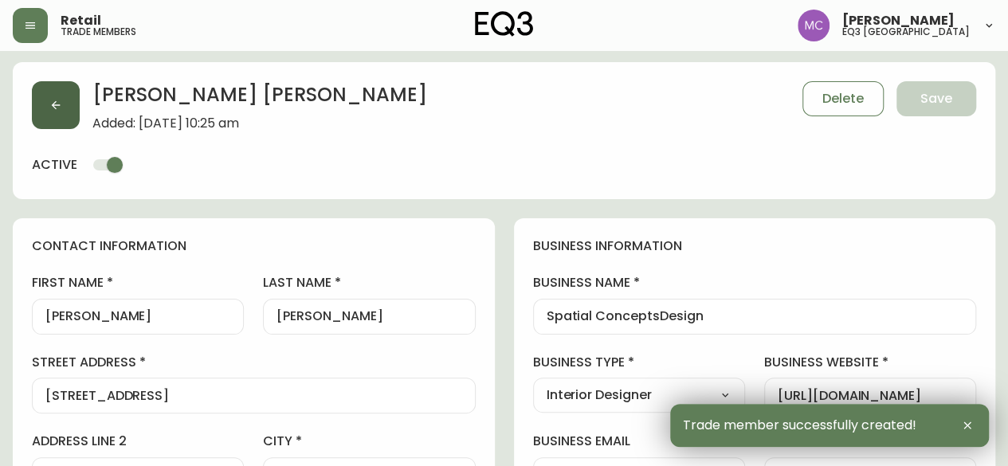
click at [49, 103] on icon "button" at bounding box center [55, 105] width 13 height 13
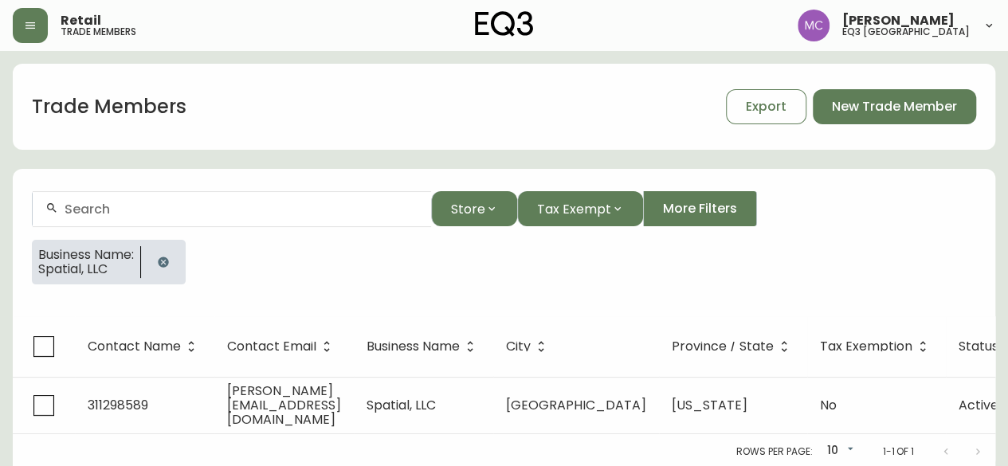
click at [170, 256] on icon "button" at bounding box center [163, 262] width 13 height 13
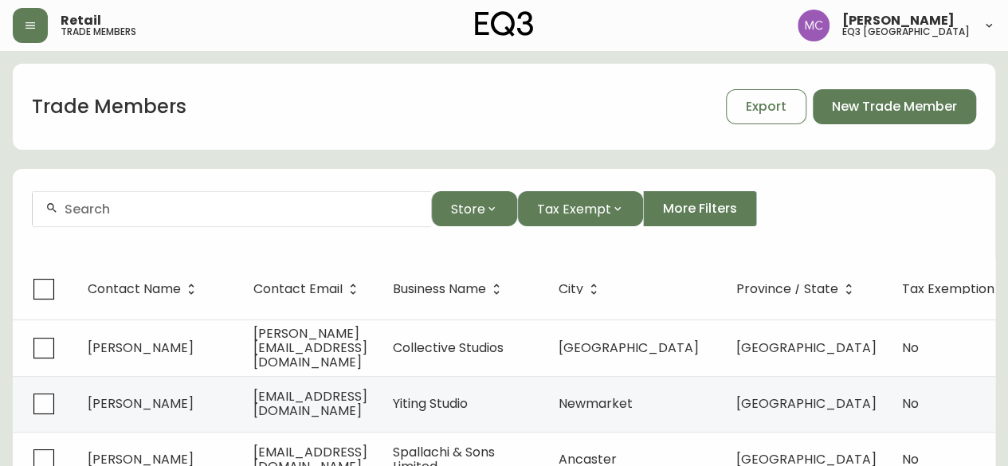
click at [215, 202] on input "text" at bounding box center [242, 209] width 354 height 15
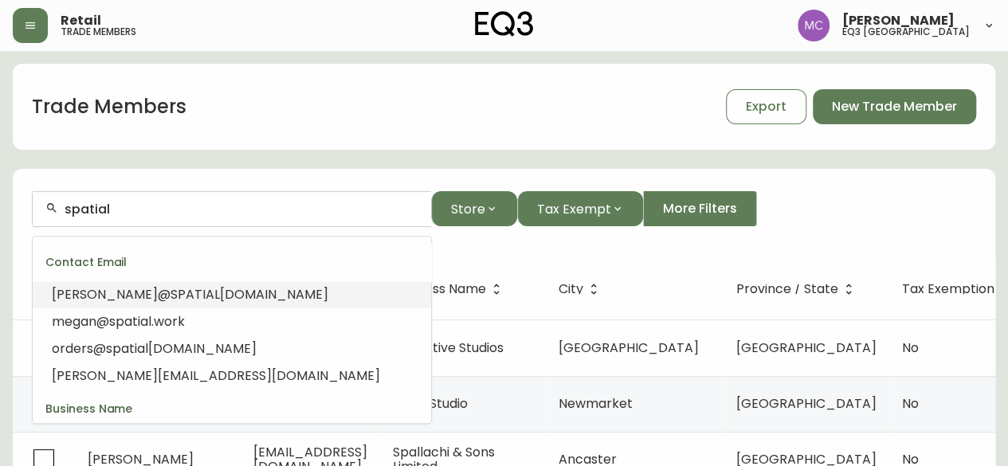
click at [159, 218] on div "spatial" at bounding box center [232, 209] width 398 height 36
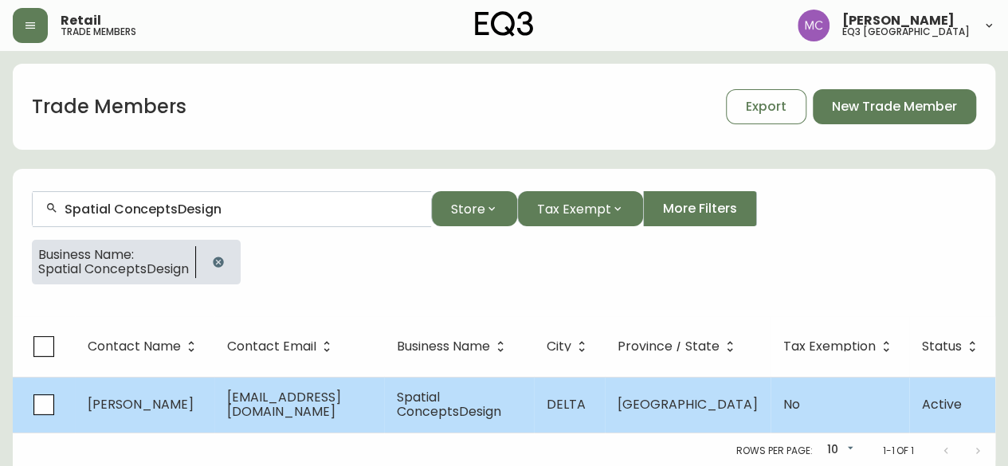
type input "Spatial ConceptsDesign"
click at [156, 406] on span "[PERSON_NAME]" at bounding box center [141, 404] width 106 height 18
select select "BC"
select select "CA"
select select "CA_EN"
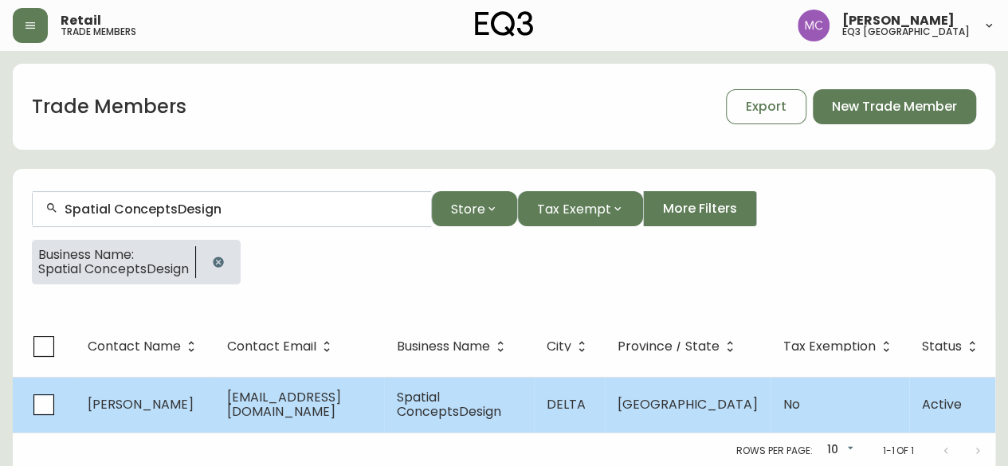
select select "Outreach from a Trade Rep"
select select "Interior Designer"
select select "false"
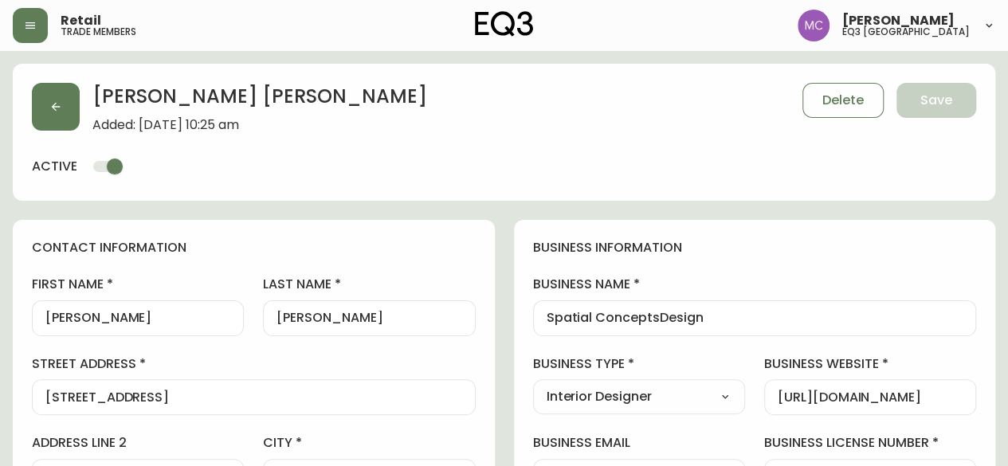
type input "EQ3 Vancouver"
select select "cjw10z96p001r6gs00juufhhe"
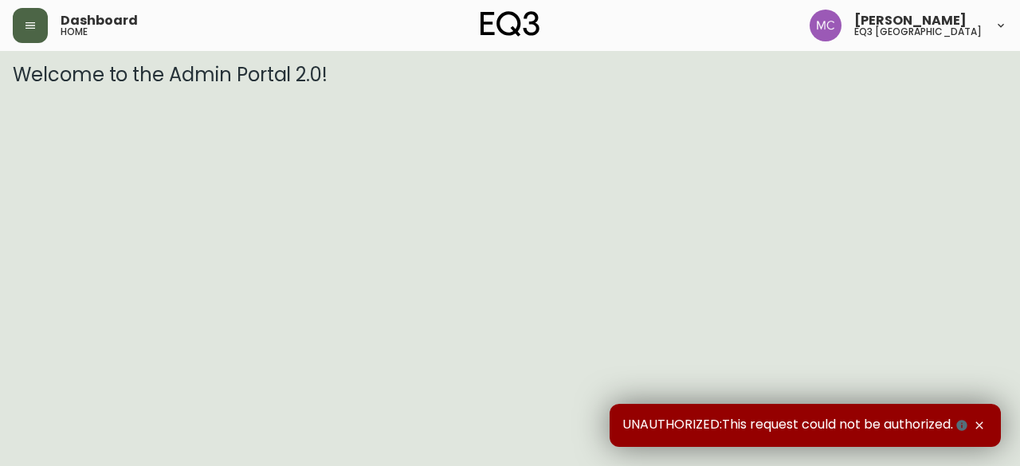
click at [28, 25] on icon "button" at bounding box center [30, 25] width 13 height 13
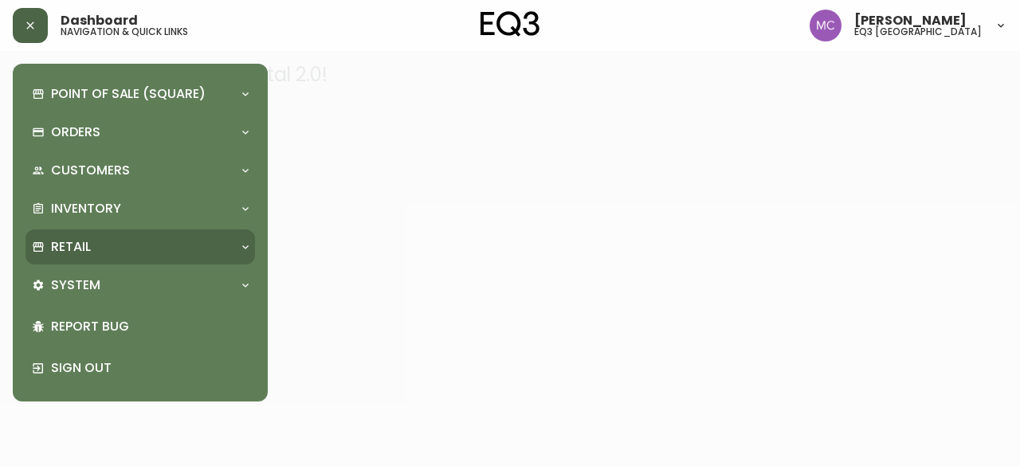
click at [100, 242] on div "Retail" at bounding box center [132, 247] width 201 height 18
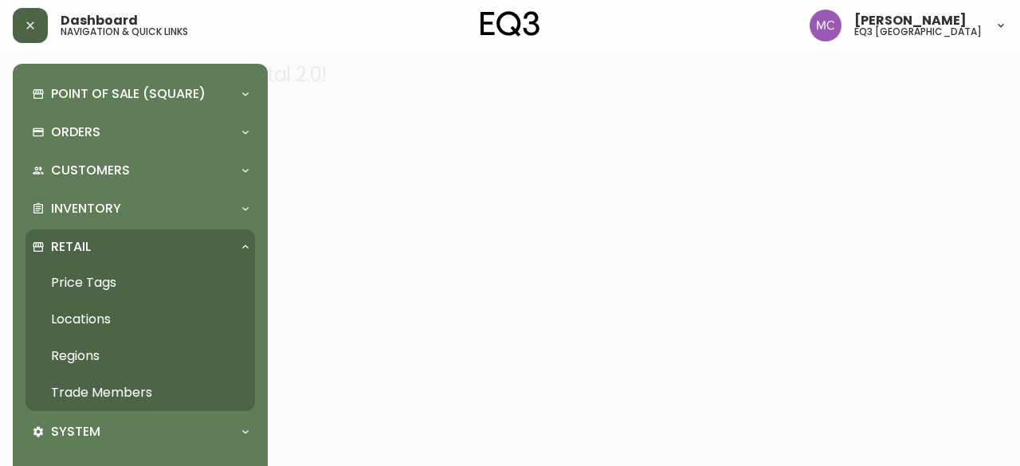
click at [147, 401] on link "Trade Members" at bounding box center [141, 393] width 230 height 37
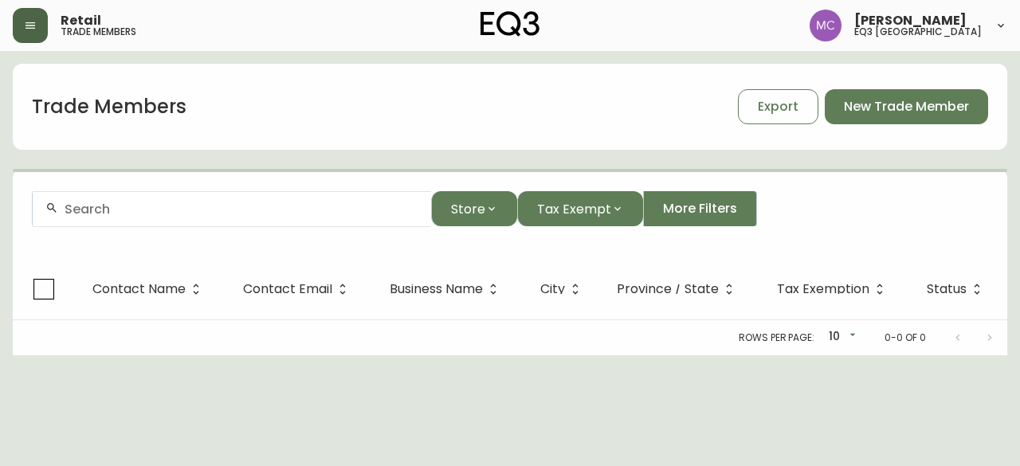
click at [105, 214] on input "text" at bounding box center [242, 209] width 354 height 15
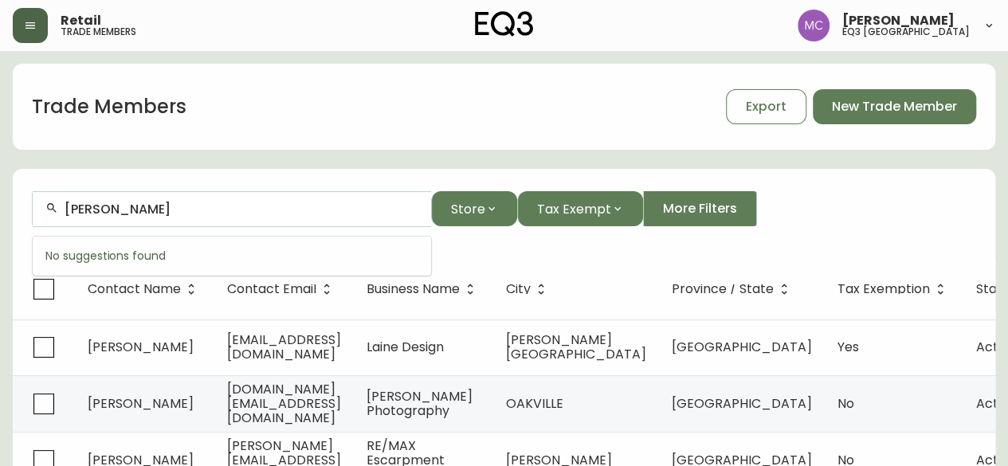
type input "[PERSON_NAME]"
click at [143, 197] on div "[PERSON_NAME]" at bounding box center [232, 209] width 398 height 36
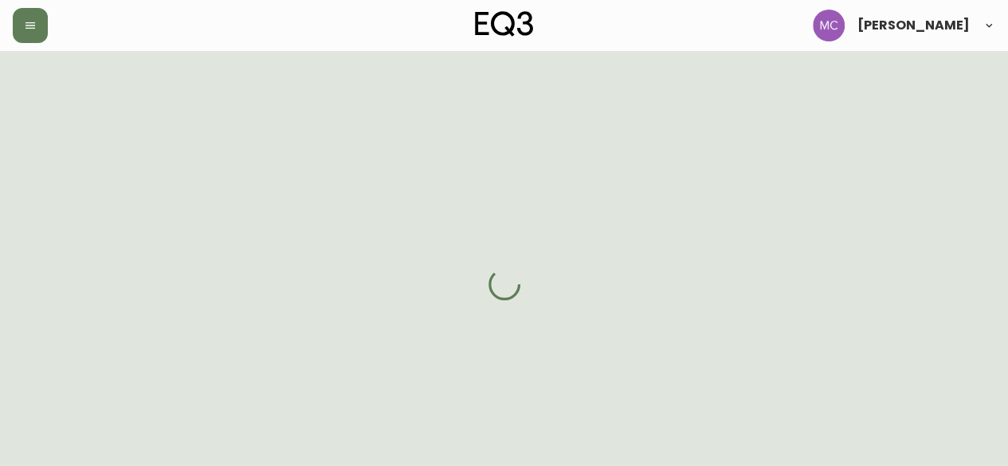
select select "BC"
select select "CA"
select select "CA_EN"
select select "Other"
select select "Interior Designer"
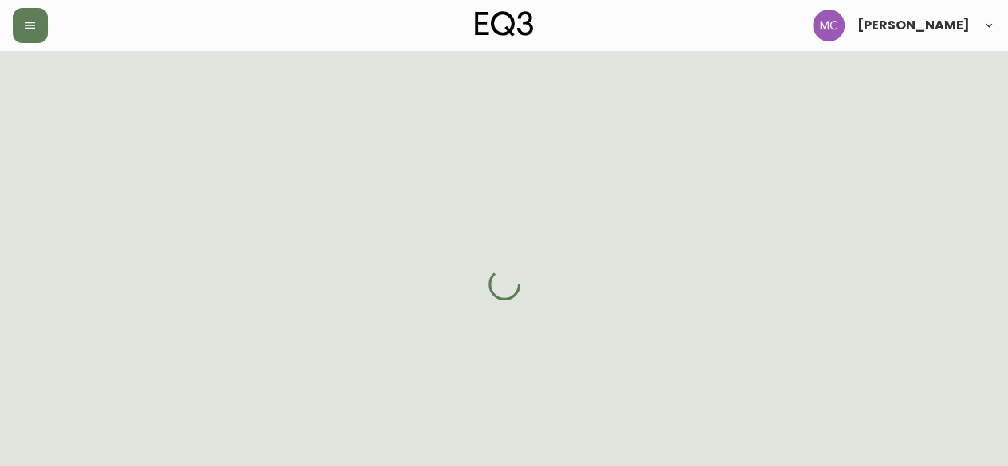
select select "true"
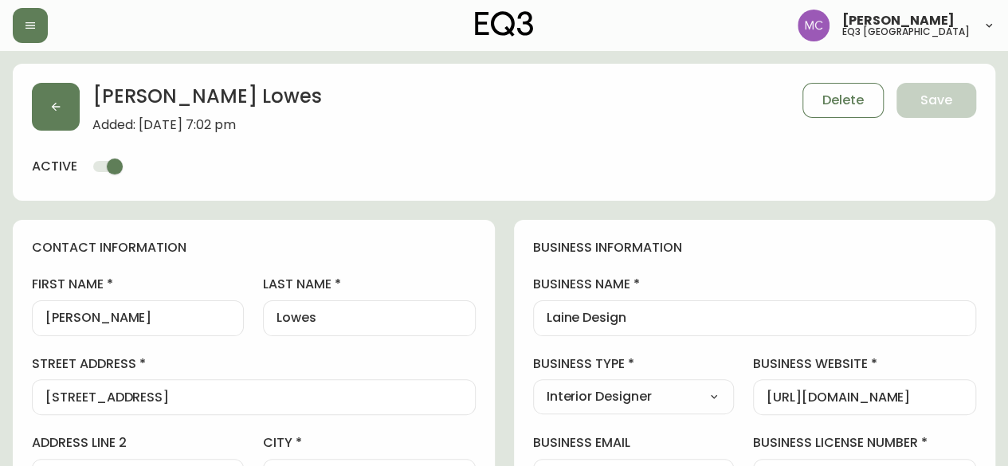
type input "EQ3 [GEOGRAPHIC_DATA]"
select select "cjw10z96p001r6gs00juufhhe"
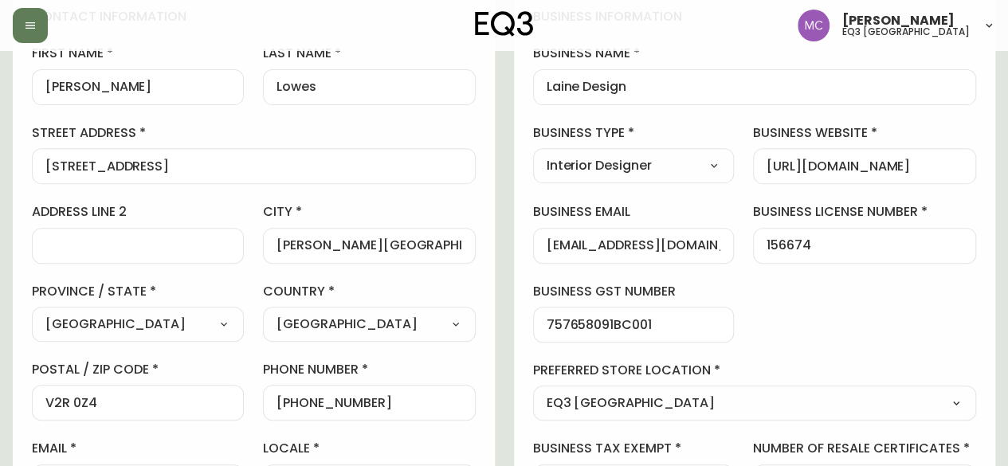
scroll to position [121, 0]
